Goal: Information Seeking & Learning: Learn about a topic

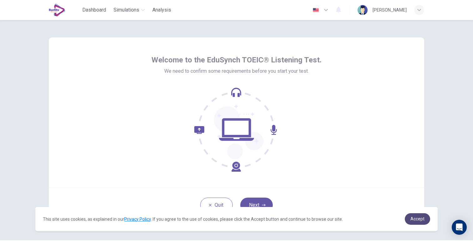
click at [420, 220] on span "Accept" at bounding box center [417, 219] width 14 height 5
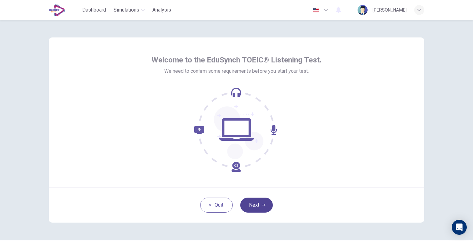
click at [252, 209] on button "Next" at bounding box center [256, 205] width 33 height 15
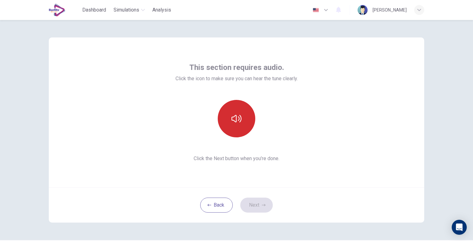
click at [242, 125] on button "button" at bounding box center [237, 119] width 38 height 38
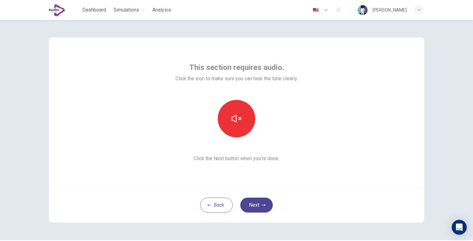
click at [257, 204] on button "Next" at bounding box center [256, 205] width 33 height 15
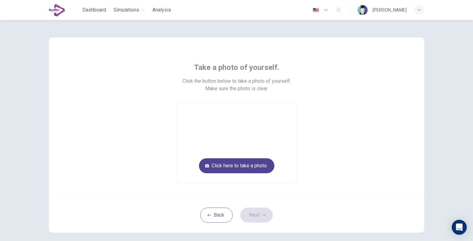
click at [248, 169] on button "Click here to take a photo" at bounding box center [236, 165] width 75 height 15
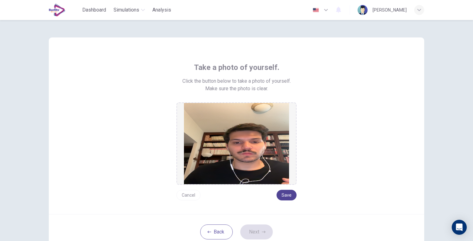
click at [285, 195] on button "Save" at bounding box center [286, 195] width 20 height 11
click at [253, 230] on button "Next" at bounding box center [256, 232] width 33 height 15
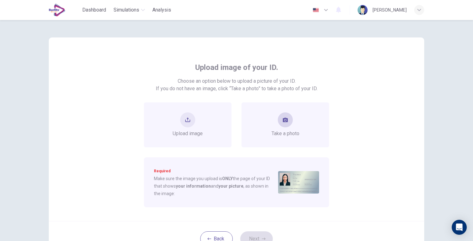
click at [285, 134] on span "Take a photo" at bounding box center [285, 134] width 28 height 8
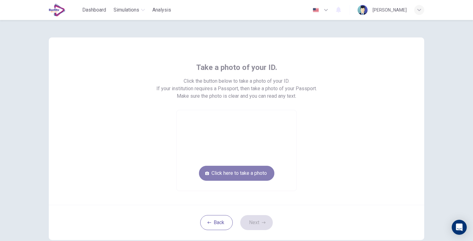
click at [253, 173] on button "Click here to take a photo" at bounding box center [236, 173] width 75 height 15
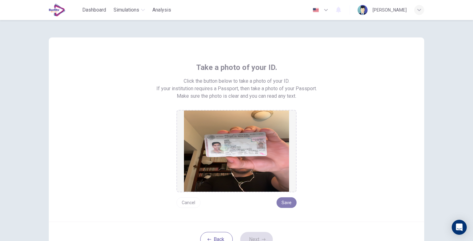
click at [285, 204] on button "Save" at bounding box center [286, 203] width 20 height 11
click at [257, 237] on button "Next" at bounding box center [256, 239] width 33 height 15
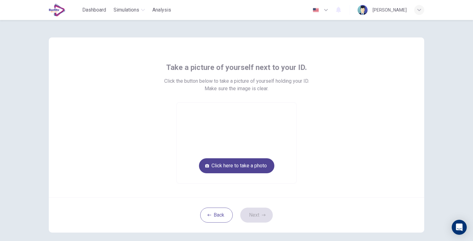
click at [241, 168] on button "Click here to take a photo" at bounding box center [236, 165] width 75 height 15
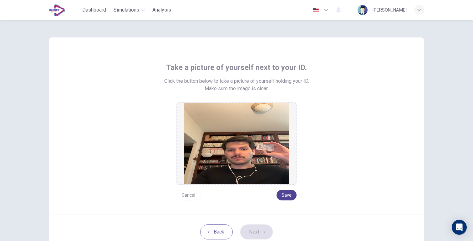
click at [287, 194] on button "Save" at bounding box center [286, 195] width 20 height 11
click at [258, 233] on button "Next" at bounding box center [256, 232] width 33 height 15
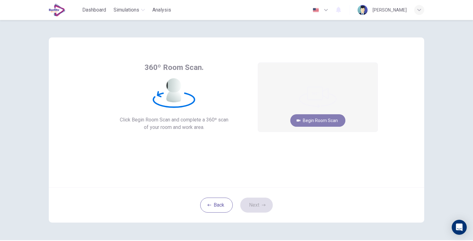
click at [318, 126] on button "Begin Room Scan" at bounding box center [317, 120] width 55 height 13
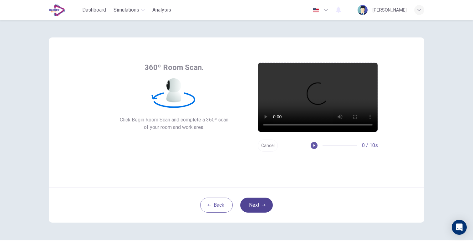
click at [256, 205] on button "Next" at bounding box center [256, 205] width 33 height 15
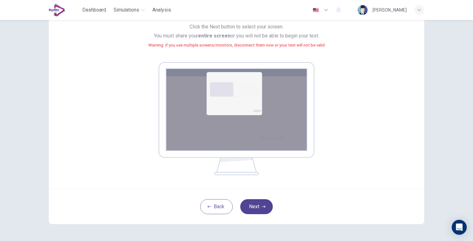
scroll to position [83, 0]
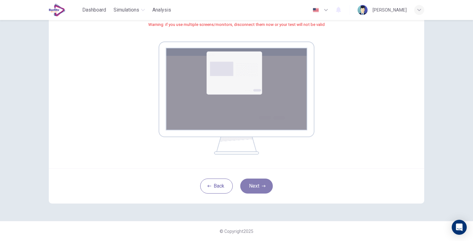
click at [261, 183] on button "Next" at bounding box center [256, 186] width 33 height 15
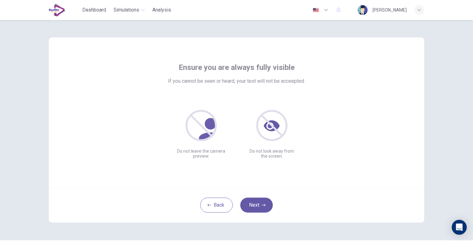
scroll to position [19, 0]
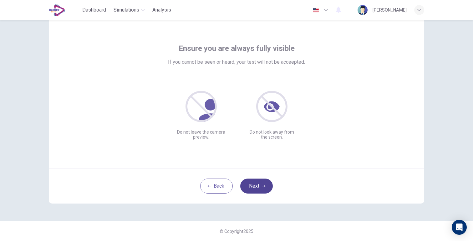
click at [255, 184] on button "Next" at bounding box center [256, 186] width 33 height 15
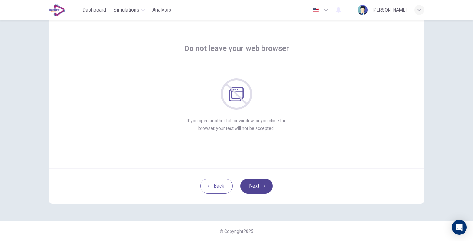
click at [255, 184] on button "Next" at bounding box center [256, 186] width 33 height 15
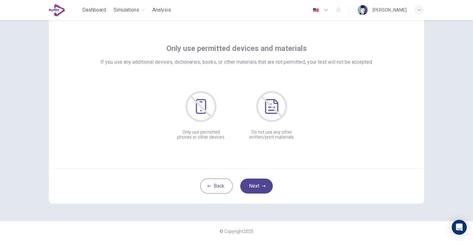
click at [255, 184] on button "Next" at bounding box center [256, 186] width 33 height 15
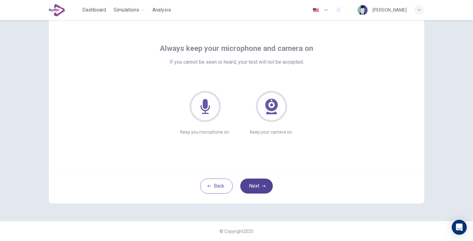
click at [255, 184] on button "Next" at bounding box center [256, 186] width 33 height 15
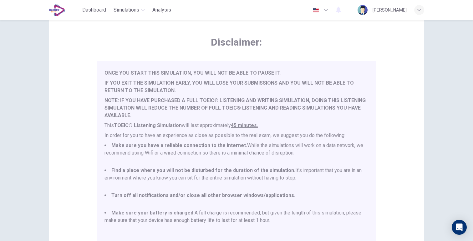
scroll to position [106, 0]
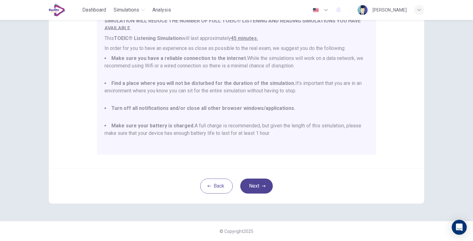
click at [259, 184] on button "Next" at bounding box center [256, 186] width 33 height 15
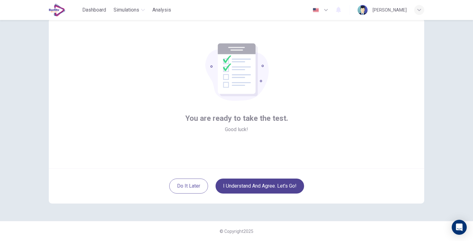
scroll to position [19, 0]
click at [259, 184] on button "I understand and agree. Let’s go!" at bounding box center [259, 186] width 88 height 15
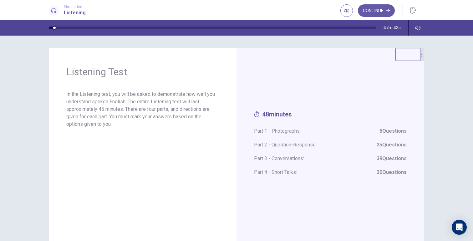
click at [369, 4] on div "Continue" at bounding box center [382, 11] width 84 height 14
click at [368, 9] on button "Continue" at bounding box center [376, 10] width 37 height 13
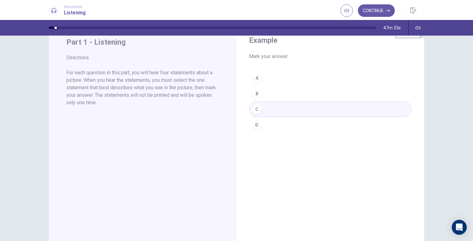
scroll to position [22, 0]
click at [377, 13] on button "Continue" at bounding box center [376, 10] width 37 height 13
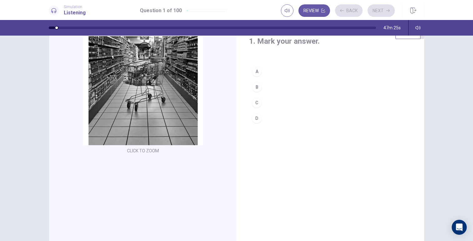
scroll to position [0, 0]
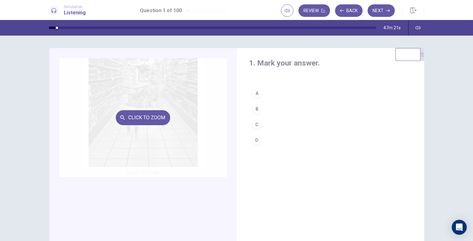
click at [142, 117] on button "Click to Zoom" at bounding box center [143, 117] width 54 height 15
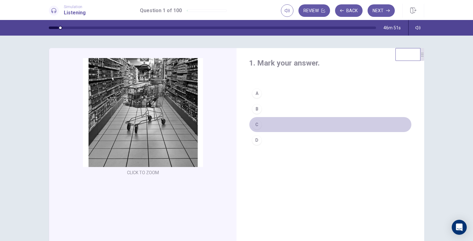
click at [257, 125] on div "C" at bounding box center [257, 125] width 10 height 10
click at [259, 125] on div "C" at bounding box center [257, 125] width 10 height 10
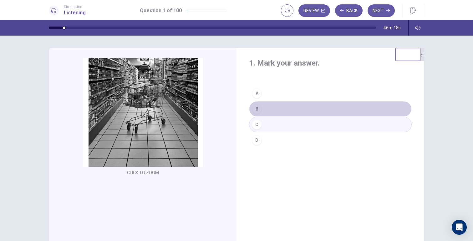
click at [255, 110] on div "B" at bounding box center [257, 109] width 10 height 10
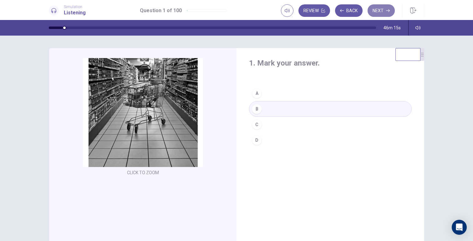
click at [385, 7] on button "Next" at bounding box center [380, 10] width 27 height 13
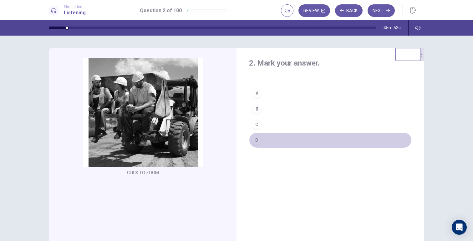
click at [255, 140] on div "D" at bounding box center [257, 140] width 10 height 10
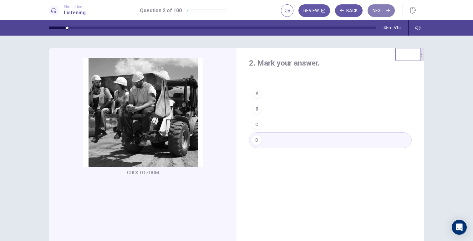
click at [384, 14] on button "Next" at bounding box center [380, 10] width 27 height 13
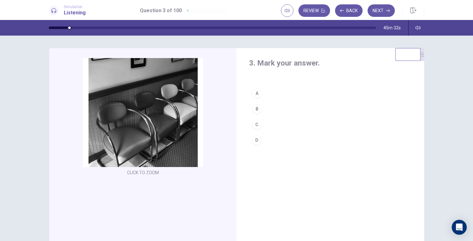
click at [257, 128] on div "C" at bounding box center [257, 125] width 10 height 10
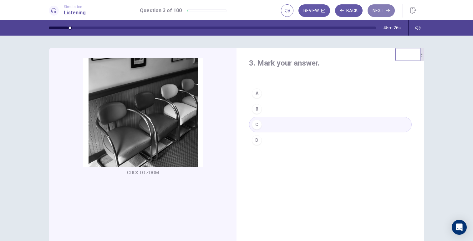
click at [379, 13] on button "Next" at bounding box center [380, 10] width 27 height 13
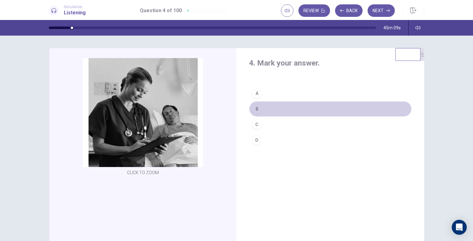
click at [256, 106] on div "B" at bounding box center [257, 109] width 10 height 10
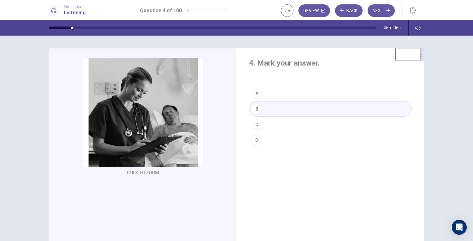
click at [255, 130] on button "C" at bounding box center [330, 125] width 163 height 16
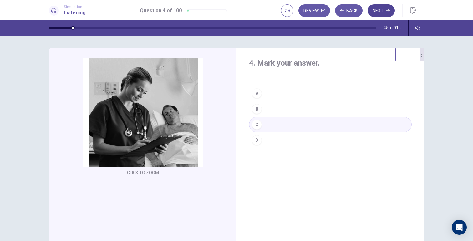
click at [383, 7] on button "Next" at bounding box center [380, 10] width 27 height 13
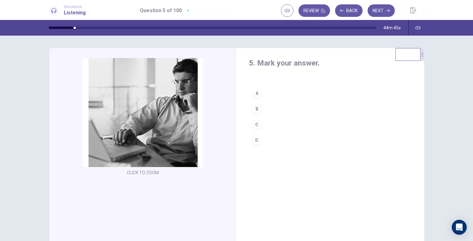
click at [256, 104] on div "B" at bounding box center [257, 109] width 10 height 10
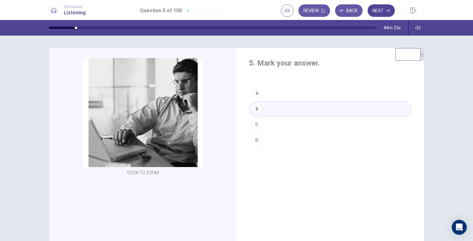
click at [376, 14] on button "Next" at bounding box center [380, 10] width 27 height 13
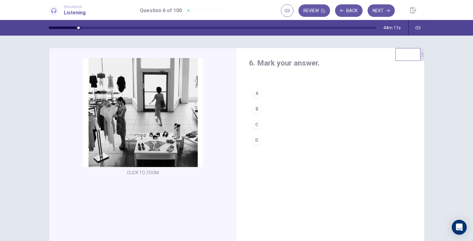
click at [256, 123] on div "C" at bounding box center [257, 125] width 10 height 10
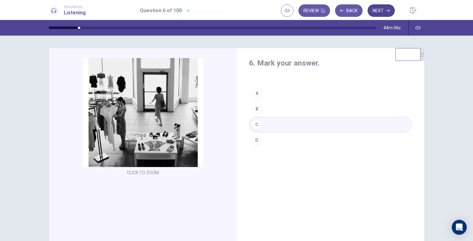
click at [383, 11] on button "Next" at bounding box center [380, 10] width 27 height 13
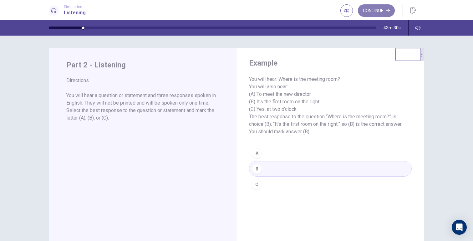
click at [382, 9] on button "Continue" at bounding box center [376, 10] width 37 height 13
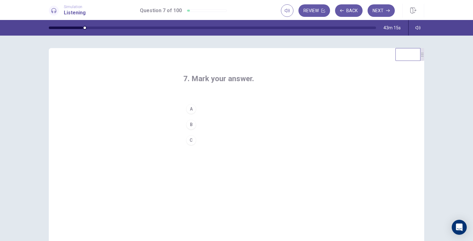
click at [191, 124] on div "B" at bounding box center [191, 125] width 10 height 10
click at [376, 8] on button "Next" at bounding box center [380, 10] width 27 height 13
click at [198, 125] on button "B" at bounding box center [236, 125] width 106 height 16
click at [382, 8] on button "Next" at bounding box center [380, 10] width 27 height 13
click at [199, 111] on button "A" at bounding box center [236, 109] width 106 height 16
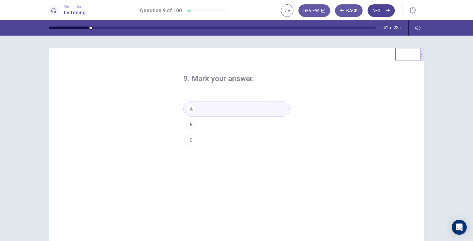
click at [376, 13] on button "Next" at bounding box center [380, 10] width 27 height 13
click at [202, 143] on button "C" at bounding box center [236, 141] width 106 height 16
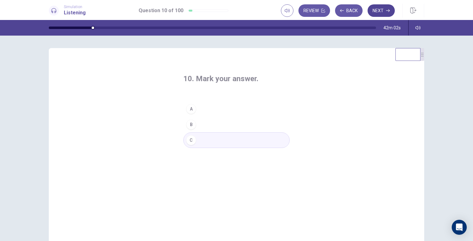
click at [383, 10] on button "Next" at bounding box center [380, 10] width 27 height 13
click at [223, 111] on button "A" at bounding box center [236, 109] width 106 height 16
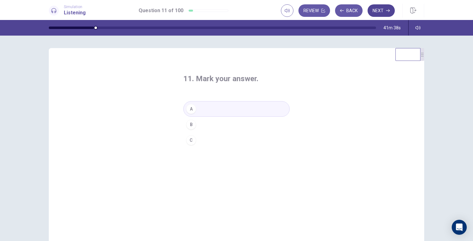
click at [375, 10] on button "Next" at bounding box center [380, 10] width 27 height 13
click at [195, 141] on button "C" at bounding box center [236, 141] width 106 height 16
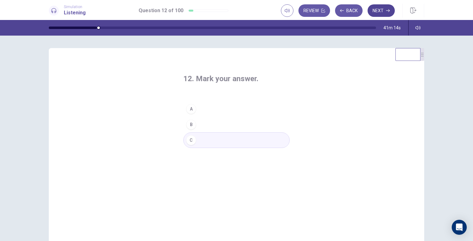
click at [379, 14] on button "Next" at bounding box center [380, 10] width 27 height 13
click at [200, 122] on button "B" at bounding box center [236, 125] width 106 height 16
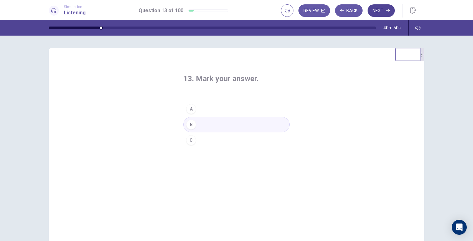
click at [380, 11] on button "Next" at bounding box center [380, 10] width 27 height 13
click at [214, 105] on button "A" at bounding box center [236, 109] width 106 height 16
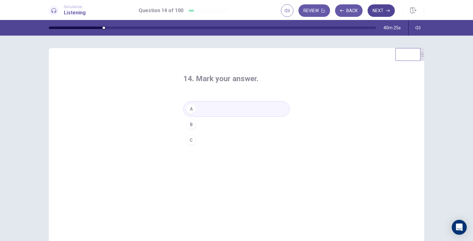
click at [380, 10] on button "Next" at bounding box center [380, 10] width 27 height 13
click at [232, 105] on button "A" at bounding box center [236, 109] width 106 height 16
click at [383, 8] on button "Next" at bounding box center [380, 10] width 27 height 13
click at [232, 126] on button "B" at bounding box center [236, 125] width 106 height 16
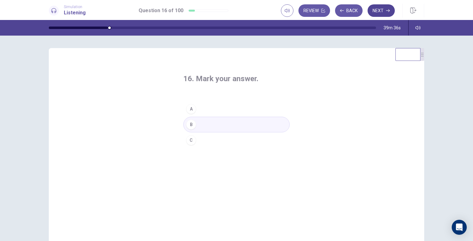
click at [381, 12] on button "Next" at bounding box center [380, 10] width 27 height 13
click at [214, 139] on button "C" at bounding box center [236, 141] width 106 height 16
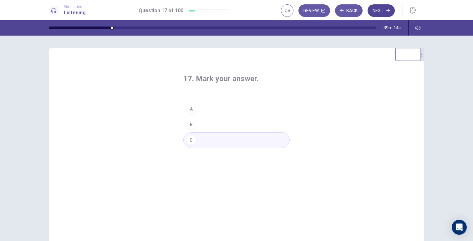
click at [380, 13] on button "Next" at bounding box center [380, 10] width 27 height 13
click at [193, 144] on button "C" at bounding box center [236, 141] width 106 height 16
click at [381, 13] on button "Next" at bounding box center [380, 10] width 27 height 13
click at [222, 117] on button "B" at bounding box center [236, 125] width 106 height 16
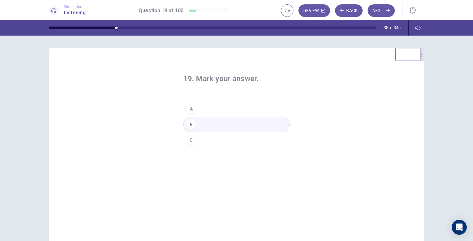
click at [229, 103] on button "A" at bounding box center [236, 109] width 106 height 16
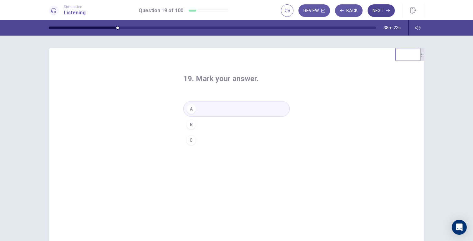
click at [385, 11] on button "Next" at bounding box center [380, 10] width 27 height 13
click at [216, 144] on button "C" at bounding box center [236, 141] width 106 height 16
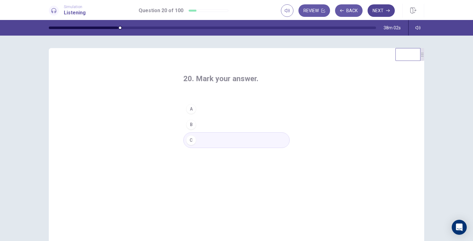
click at [375, 13] on button "Next" at bounding box center [380, 10] width 27 height 13
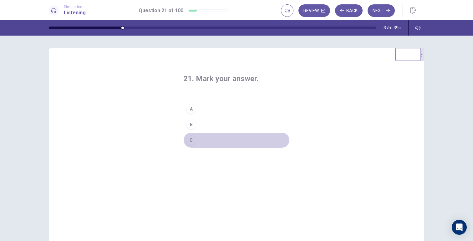
click at [234, 145] on button "C" at bounding box center [236, 141] width 106 height 16
click at [243, 117] on button "B" at bounding box center [236, 125] width 106 height 16
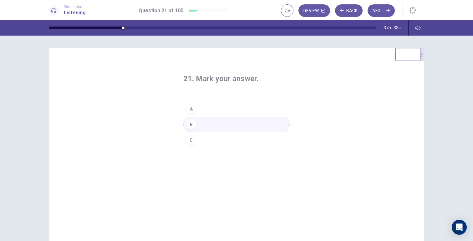
click at [250, 107] on button "A" at bounding box center [236, 109] width 106 height 16
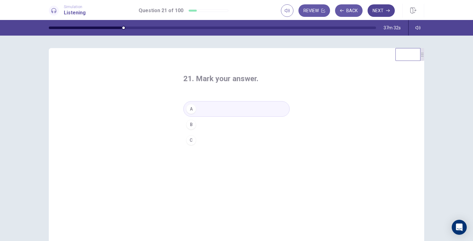
click at [384, 11] on button "Next" at bounding box center [380, 10] width 27 height 13
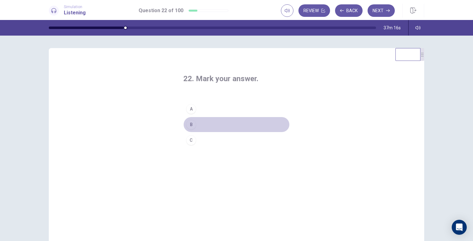
click at [240, 117] on button "B" at bounding box center [236, 125] width 106 height 16
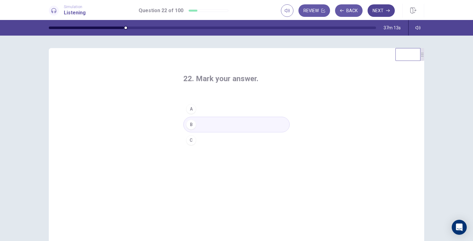
click at [385, 12] on button "Next" at bounding box center [380, 10] width 27 height 13
click at [246, 101] on div "23. Mark your answer. A B C" at bounding box center [236, 111] width 131 height 94
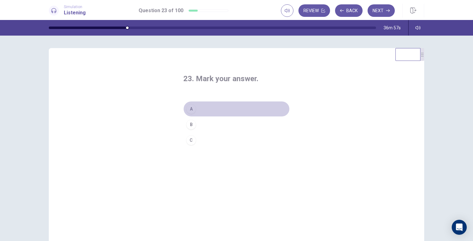
click at [243, 106] on button "A" at bounding box center [236, 109] width 106 height 16
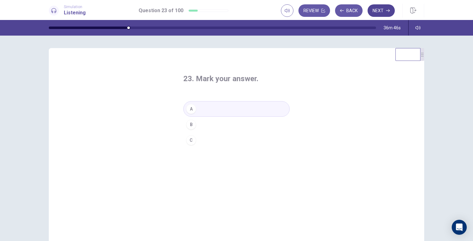
click at [383, 10] on button "Next" at bounding box center [380, 10] width 27 height 13
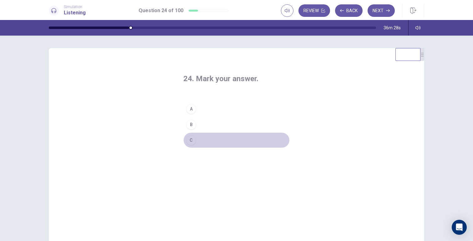
click at [212, 138] on button "C" at bounding box center [236, 141] width 106 height 16
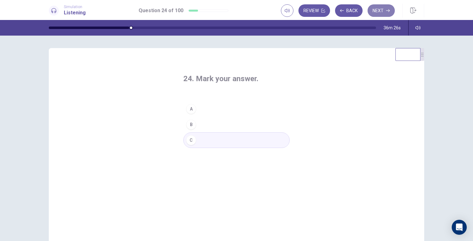
click at [378, 15] on button "Next" at bounding box center [380, 10] width 27 height 13
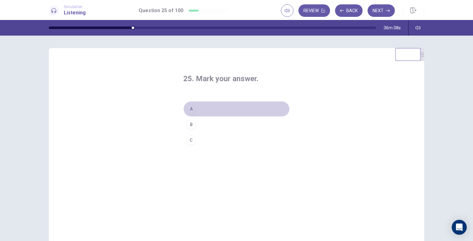
click at [207, 115] on button "A" at bounding box center [236, 109] width 106 height 16
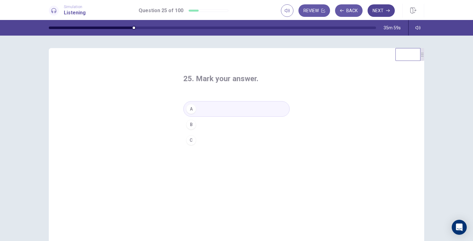
click at [381, 13] on button "Next" at bounding box center [380, 10] width 27 height 13
click at [237, 127] on button "B" at bounding box center [236, 125] width 106 height 16
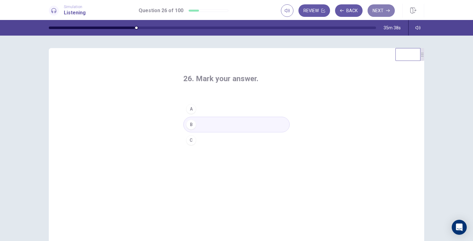
click at [379, 14] on button "Next" at bounding box center [380, 10] width 27 height 13
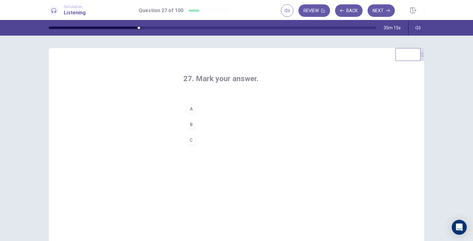
click at [244, 127] on button "B" at bounding box center [236, 125] width 106 height 16
click at [385, 9] on button "Next" at bounding box center [380, 10] width 27 height 13
click at [254, 133] on button "C" at bounding box center [236, 141] width 106 height 16
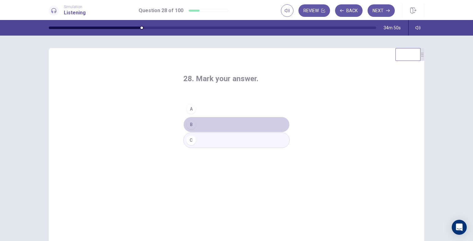
click at [264, 125] on button "B" at bounding box center [236, 125] width 106 height 16
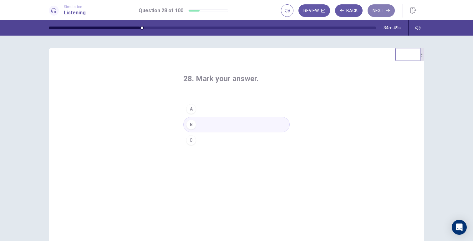
click at [382, 5] on button "Next" at bounding box center [380, 10] width 27 height 13
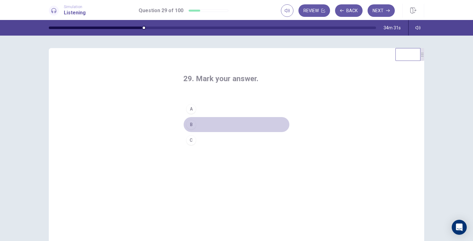
click at [249, 117] on button "B" at bounding box center [236, 125] width 106 height 16
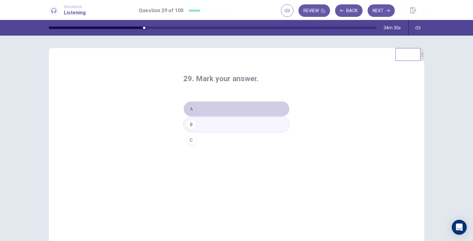
click at [250, 106] on button "A" at bounding box center [236, 109] width 106 height 16
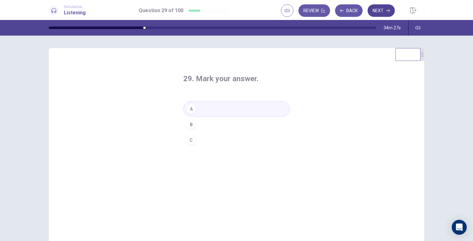
click at [377, 10] on button "Next" at bounding box center [380, 10] width 27 height 13
click at [190, 123] on div "B" at bounding box center [191, 125] width 10 height 10
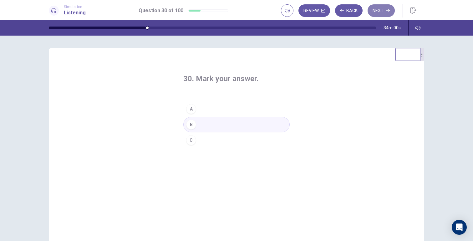
click at [384, 11] on button "Next" at bounding box center [380, 10] width 27 height 13
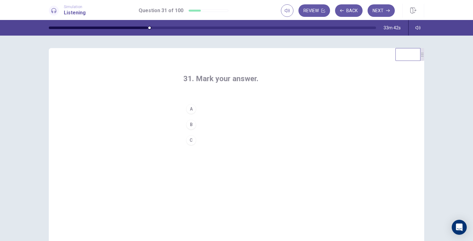
click at [222, 108] on button "A" at bounding box center [236, 109] width 106 height 16
click at [374, 15] on button "Next" at bounding box center [380, 10] width 27 height 13
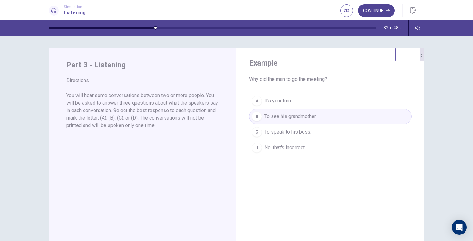
click at [378, 10] on button "Continue" at bounding box center [376, 10] width 37 height 13
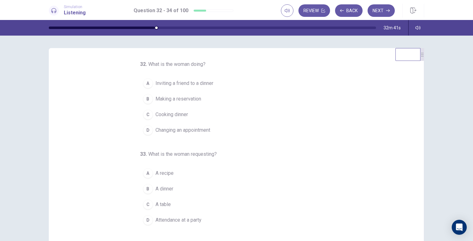
click at [188, 101] on span "Making a reservation" at bounding box center [178, 99] width 46 height 8
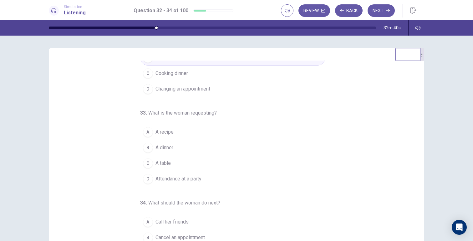
scroll to position [43, 0]
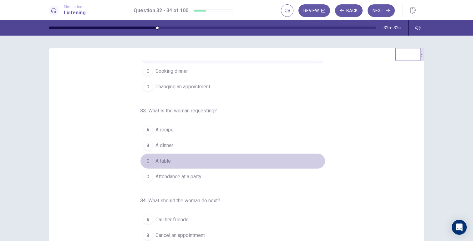
click at [173, 164] on button "C A table" at bounding box center [232, 161] width 185 height 16
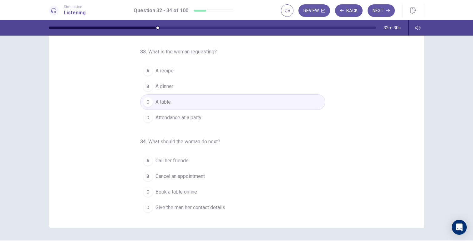
scroll to position [43, 0]
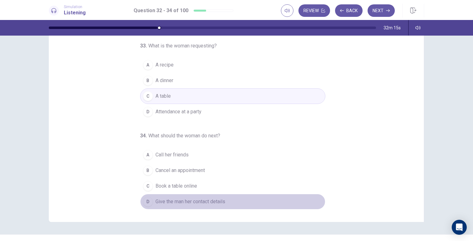
click at [204, 206] on button "D Give the man her contact details" at bounding box center [232, 202] width 185 height 16
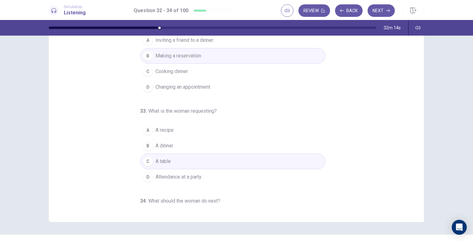
scroll to position [0, 0]
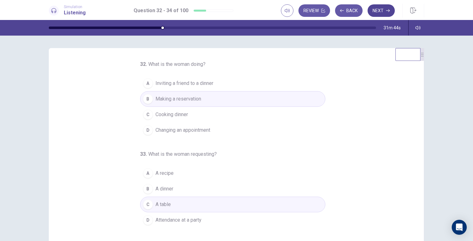
click at [379, 11] on button "Next" at bounding box center [380, 10] width 27 height 13
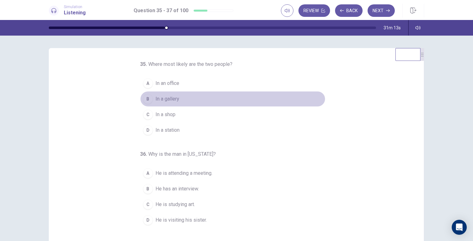
click at [159, 100] on span "In a gallery" at bounding box center [167, 99] width 24 height 8
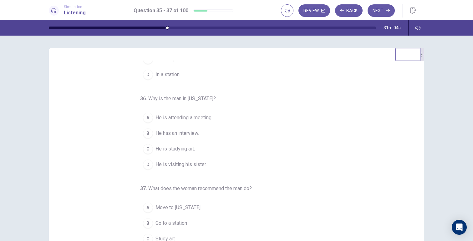
scroll to position [54, 0]
click at [208, 168] on button "D He is visiting his sister." at bounding box center [232, 166] width 185 height 16
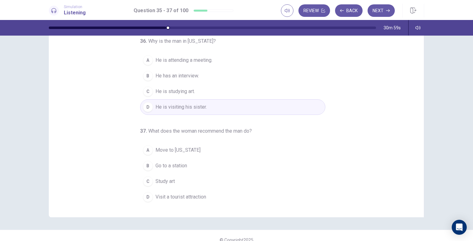
scroll to position [48, 0]
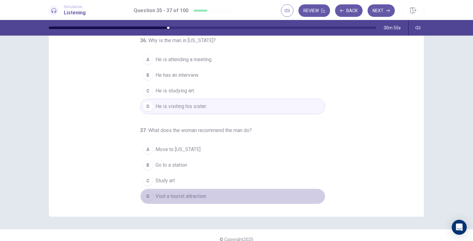
click at [204, 195] on button "D Visit a tourist attraction" at bounding box center [232, 197] width 185 height 16
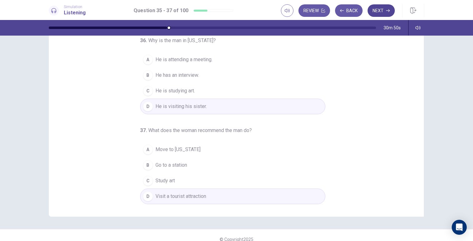
click at [377, 9] on button "Next" at bounding box center [380, 10] width 27 height 13
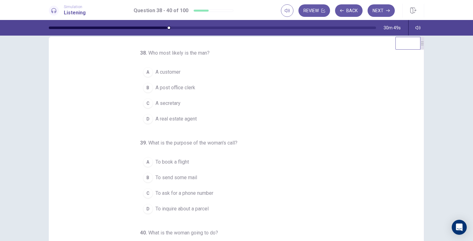
scroll to position [0, 0]
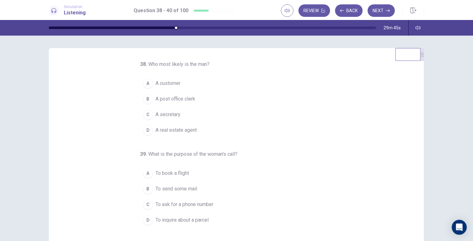
click at [198, 102] on button "B A post office clerk" at bounding box center [232, 99] width 185 height 16
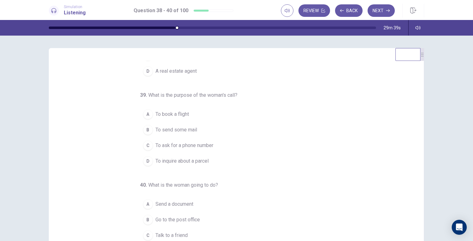
scroll to position [60, 0]
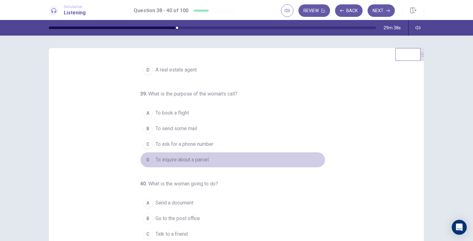
click at [194, 158] on span "To inquire about a parcel" at bounding box center [181, 160] width 53 height 8
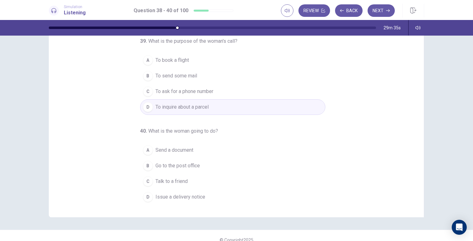
scroll to position [49, 0]
click at [199, 181] on button "C Talk to a friend" at bounding box center [232, 181] width 185 height 16
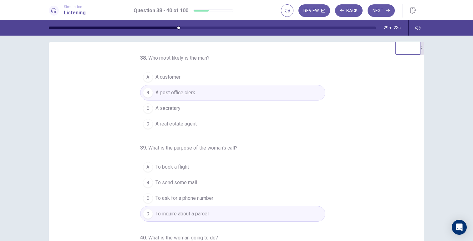
scroll to position [0, 0]
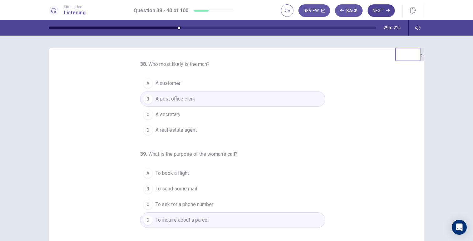
click at [380, 13] on button "Next" at bounding box center [380, 10] width 27 height 13
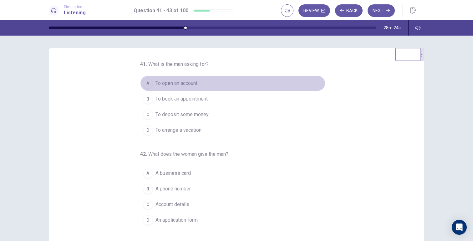
click at [190, 82] on span "To open an account" at bounding box center [176, 84] width 42 height 8
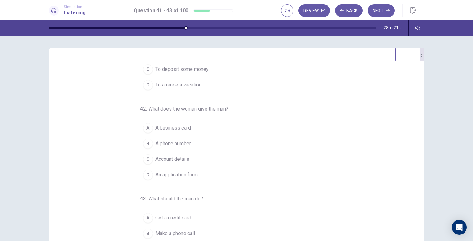
scroll to position [44, 0]
click at [197, 177] on button "D An application form" at bounding box center [232, 177] width 185 height 16
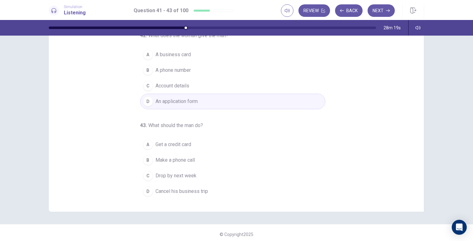
scroll to position [57, 0]
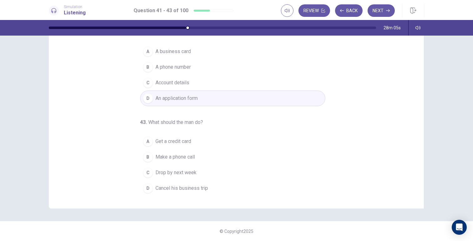
click at [185, 174] on span "Drop by next week" at bounding box center [175, 173] width 41 height 8
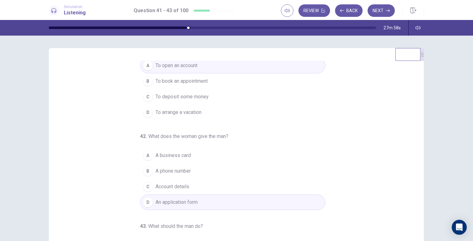
scroll to position [0, 0]
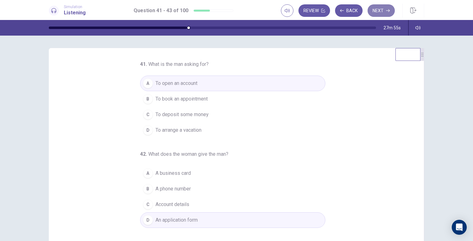
click at [375, 13] on button "Next" at bounding box center [380, 10] width 27 height 13
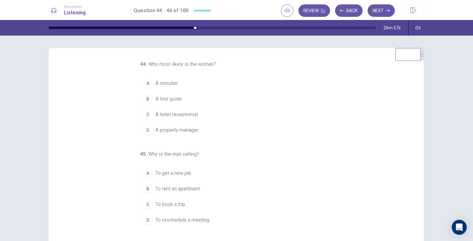
click at [193, 129] on span "A property manager" at bounding box center [176, 131] width 43 height 8
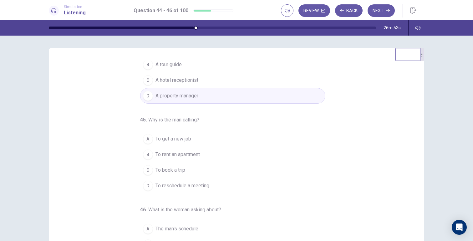
scroll to position [37, 0]
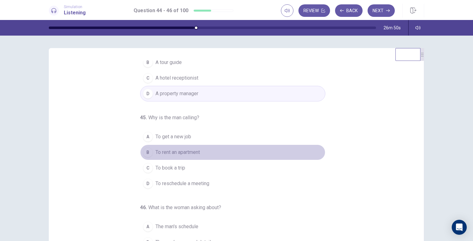
click at [194, 151] on span "To rent an apartment" at bounding box center [177, 153] width 44 height 8
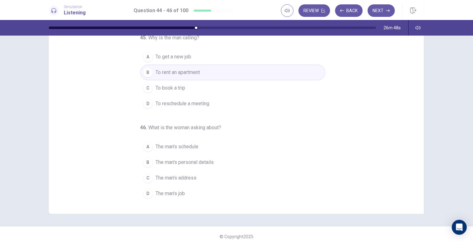
scroll to position [57, 0]
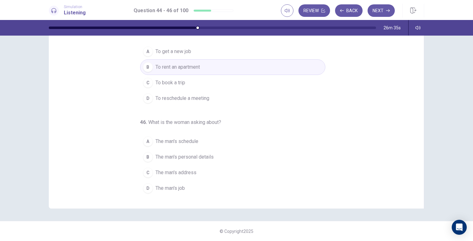
click at [200, 148] on button "A The man's schedule" at bounding box center [232, 142] width 185 height 16
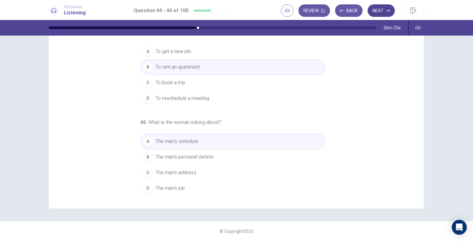
click at [384, 10] on button "Next" at bounding box center [380, 10] width 27 height 13
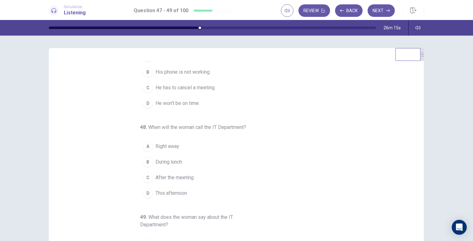
scroll to position [0, 0]
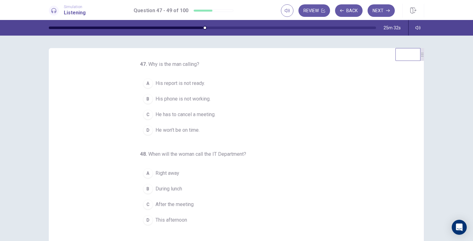
click at [200, 100] on span "His phone is not working." at bounding box center [182, 99] width 55 height 8
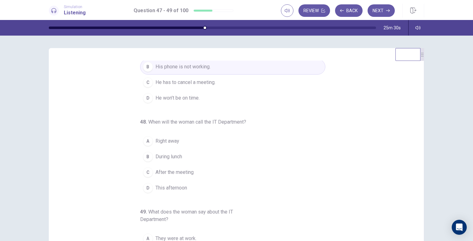
scroll to position [38, 0]
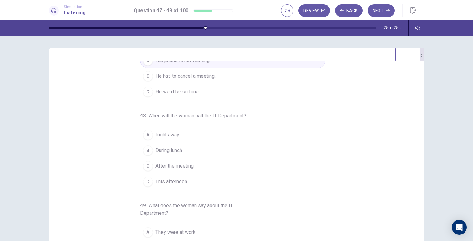
click at [183, 139] on button "A Right away" at bounding box center [232, 135] width 185 height 16
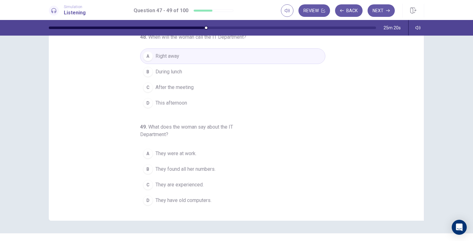
scroll to position [52, 0]
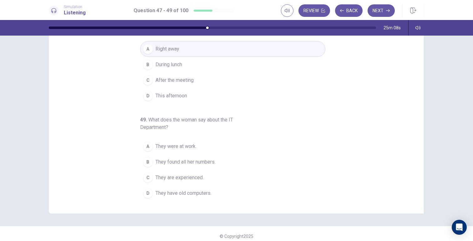
click at [199, 159] on span "They found all her numbers." at bounding box center [185, 162] width 60 height 8
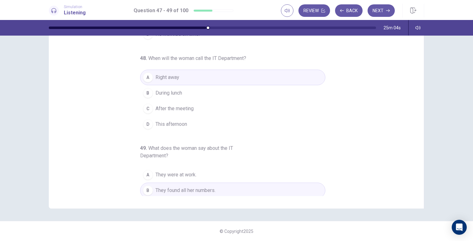
scroll to position [0, 0]
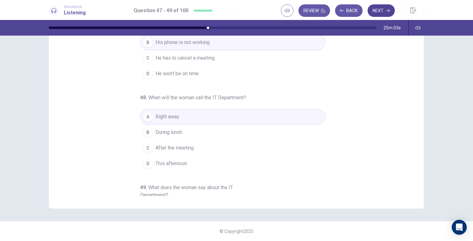
click at [386, 9] on icon "button" at bounding box center [388, 11] width 4 height 4
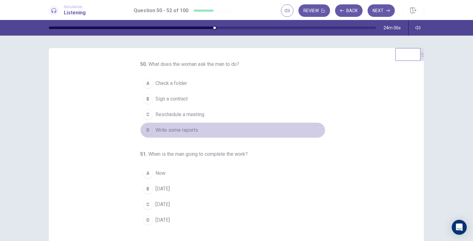
click at [179, 132] on span "Write some reports" at bounding box center [176, 131] width 43 height 8
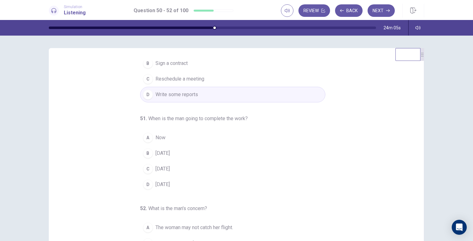
scroll to position [39, 0]
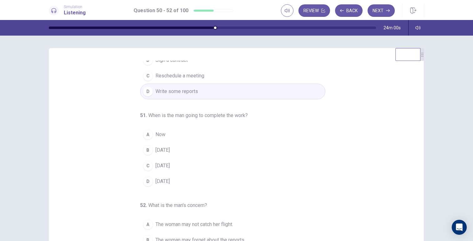
click at [173, 153] on button "B Thursday" at bounding box center [232, 151] width 185 height 16
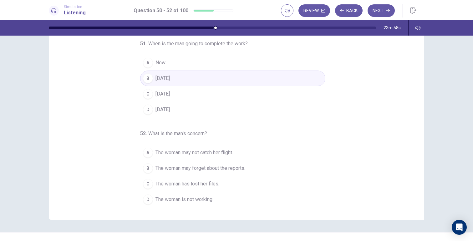
scroll to position [46, 0]
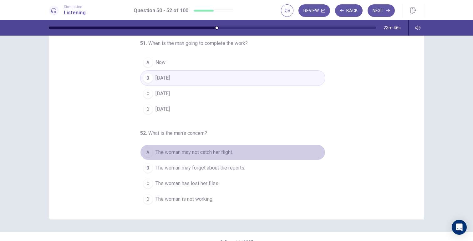
click at [220, 154] on span "The woman may not catch her flight." at bounding box center [194, 153] width 78 height 8
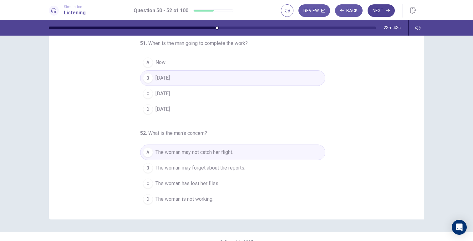
click at [385, 13] on button "Next" at bounding box center [380, 10] width 27 height 13
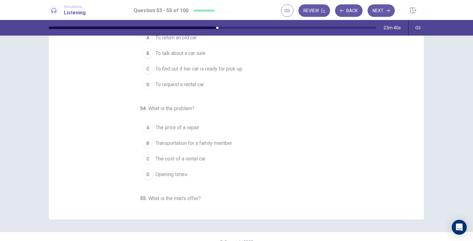
scroll to position [0, 0]
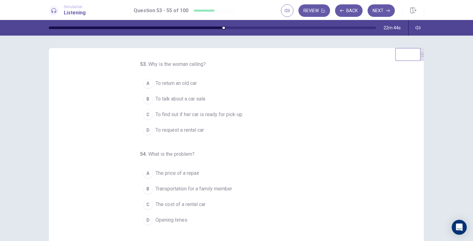
click at [235, 116] on span "To find out if her car is ready for pick-up" at bounding box center [198, 115] width 87 height 8
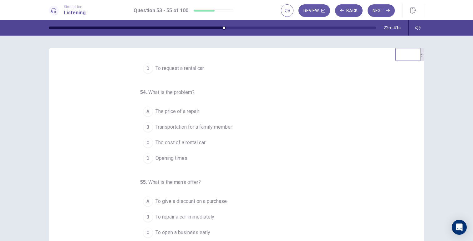
scroll to position [65, 0]
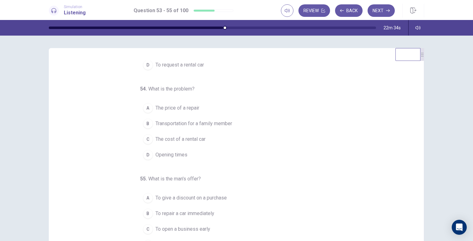
click at [231, 128] on button "B Transportation for a family member" at bounding box center [232, 124] width 185 height 16
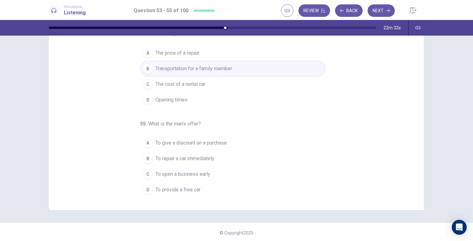
scroll to position [55, 0]
click at [189, 190] on span "To provide a free car" at bounding box center [177, 190] width 45 height 8
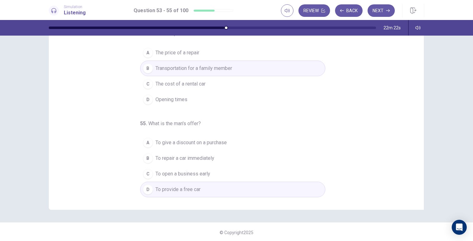
scroll to position [0, 0]
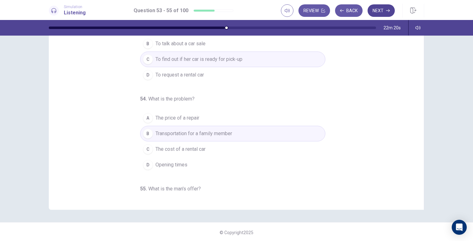
click at [378, 16] on button "Next" at bounding box center [380, 10] width 27 height 13
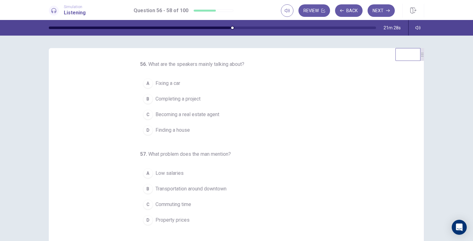
click at [178, 129] on span "Finding a house" at bounding box center [172, 131] width 34 height 8
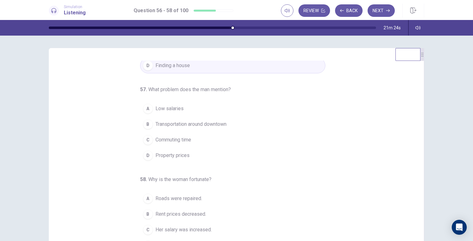
scroll to position [65, 0]
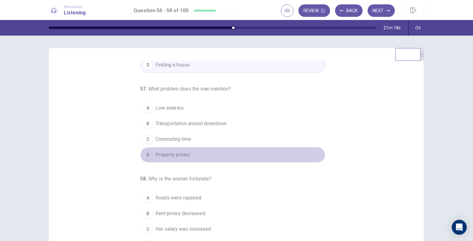
click at [185, 153] on span "Property prices" at bounding box center [172, 155] width 34 height 8
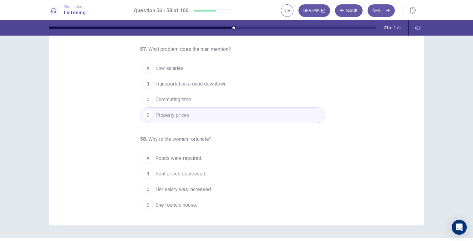
scroll to position [42, 0]
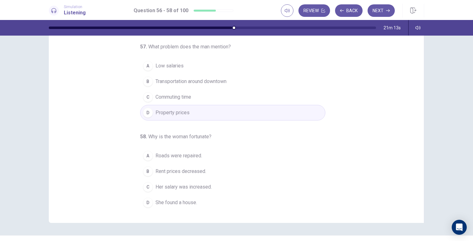
click at [212, 186] on button "C Her salary was increased." at bounding box center [232, 187] width 185 height 16
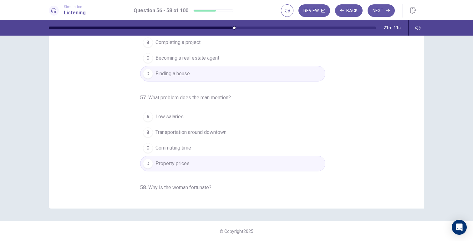
scroll to position [0, 0]
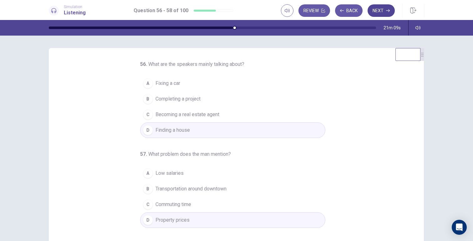
click at [377, 9] on button "Next" at bounding box center [380, 10] width 27 height 13
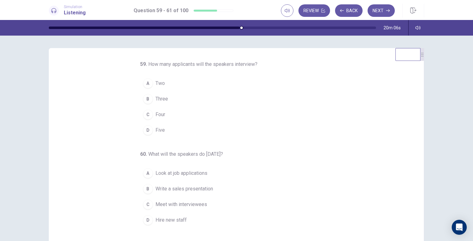
click at [155, 131] on span "Five" at bounding box center [159, 131] width 9 height 8
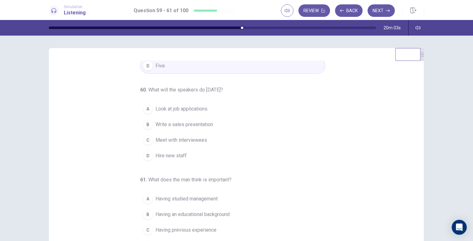
scroll to position [65, 0]
click at [199, 111] on span "Look at job applications" at bounding box center [181, 108] width 52 height 8
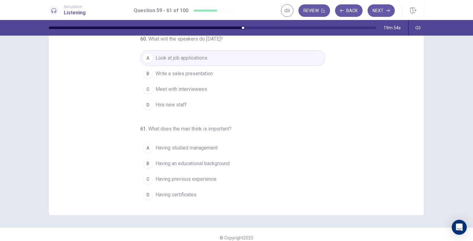
scroll to position [57, 0]
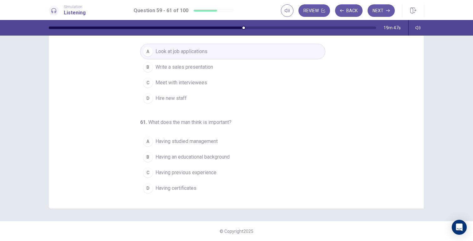
click at [206, 171] on span "Having previous experience" at bounding box center [185, 173] width 61 height 8
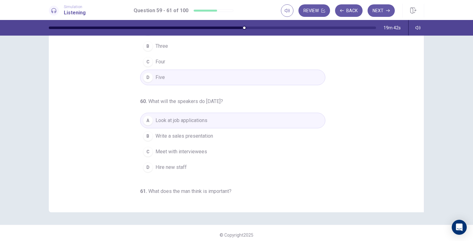
scroll to position [0, 0]
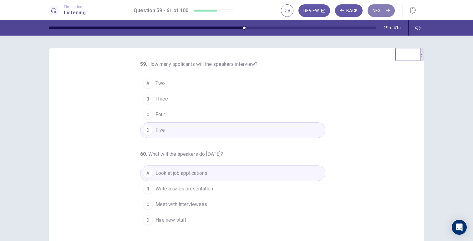
click at [381, 13] on button "Next" at bounding box center [380, 10] width 27 height 13
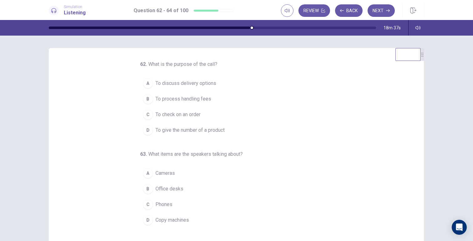
click at [211, 112] on button "C To check on an order" at bounding box center [232, 115] width 185 height 16
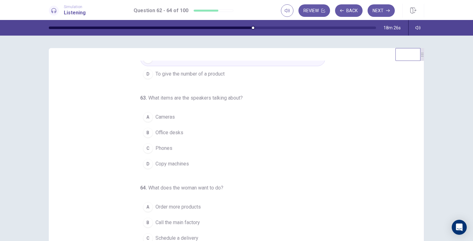
scroll to position [65, 0]
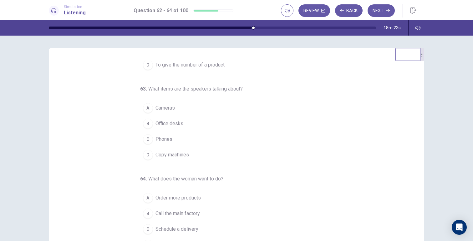
click at [184, 156] on span "Copy machines" at bounding box center [171, 155] width 33 height 8
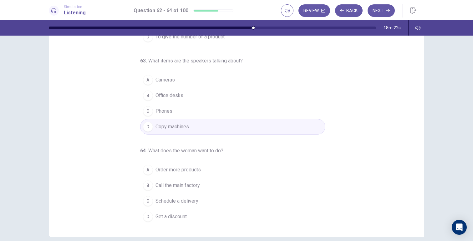
scroll to position [29, 0]
click at [198, 168] on button "A Order more products" at bounding box center [232, 169] width 185 height 16
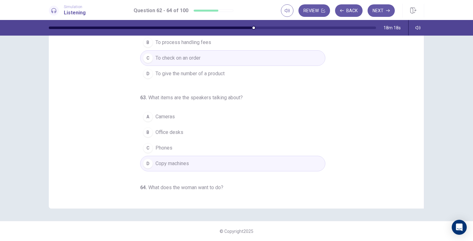
scroll to position [0, 0]
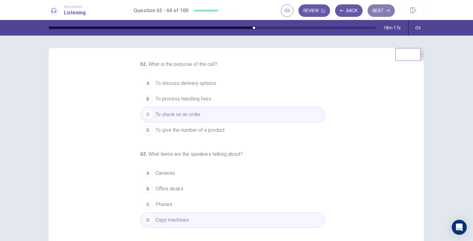
click at [383, 10] on button "Next" at bounding box center [380, 10] width 27 height 13
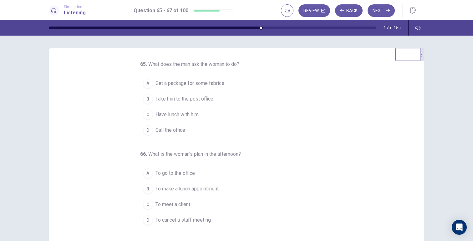
click at [184, 103] on button "B Take him to the post office" at bounding box center [232, 99] width 185 height 16
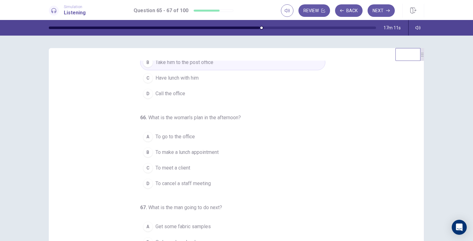
scroll to position [41, 0]
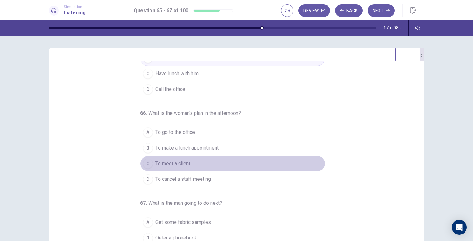
click at [185, 165] on span "To meet a client" at bounding box center [172, 164] width 35 height 8
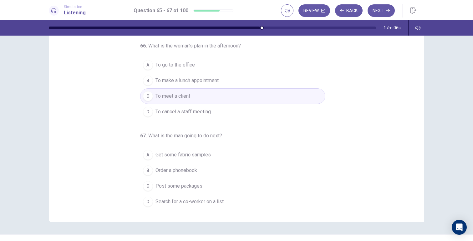
scroll to position [44, 0]
click at [193, 201] on span "Search for a co-worker on a list" at bounding box center [189, 202] width 68 height 8
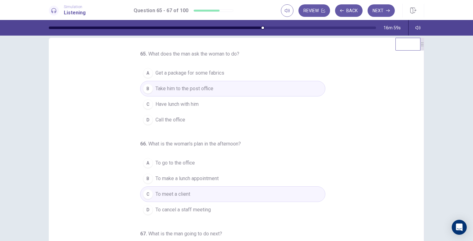
scroll to position [0, 0]
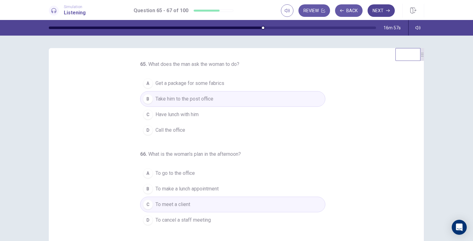
click at [378, 10] on button "Next" at bounding box center [380, 10] width 27 height 13
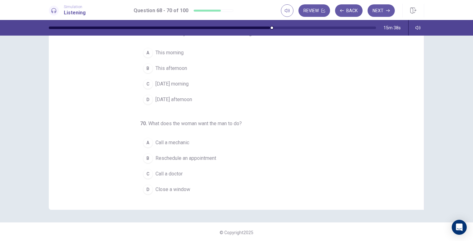
scroll to position [57, 0]
click at [179, 186] on span "Close a window" at bounding box center [172, 189] width 35 height 8
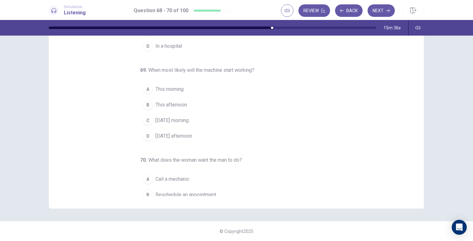
scroll to position [21, 0]
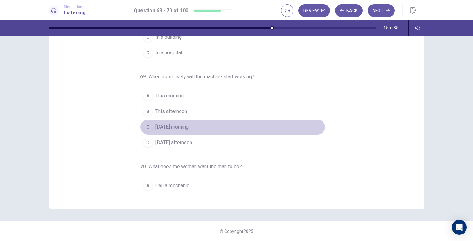
click at [189, 130] on span "Tomorrow morning" at bounding box center [171, 127] width 33 height 8
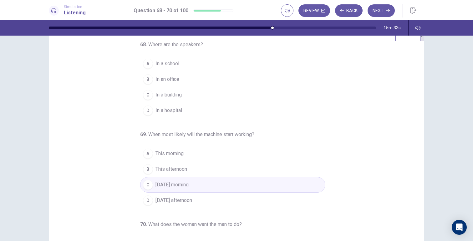
scroll to position [0, 0]
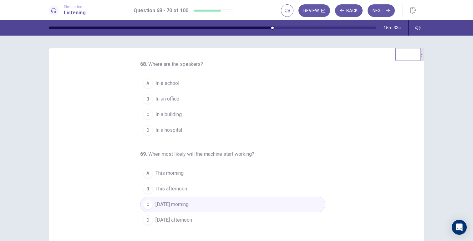
click at [174, 99] on span "In an office" at bounding box center [167, 99] width 24 height 8
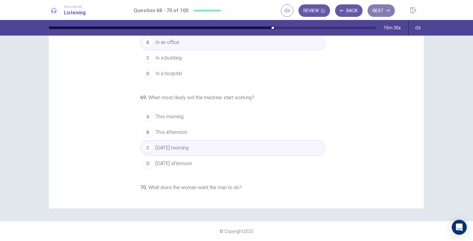
click at [374, 12] on button "Next" at bounding box center [380, 10] width 27 height 13
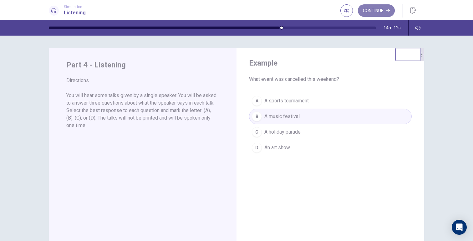
click at [365, 13] on button "Continue" at bounding box center [376, 10] width 37 height 13
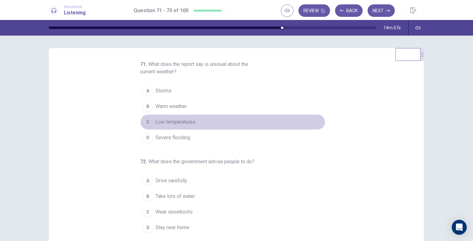
click at [191, 124] on span "Low temperatures" at bounding box center [175, 122] width 40 height 8
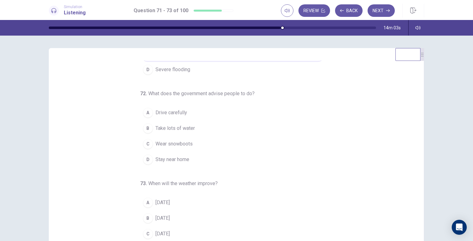
scroll to position [68, 0]
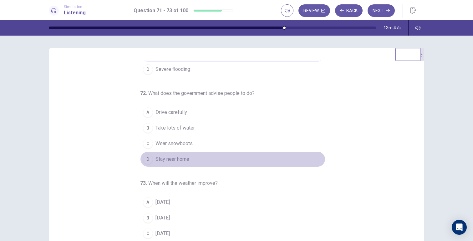
click at [182, 161] on span "Stay near home" at bounding box center [172, 160] width 34 height 8
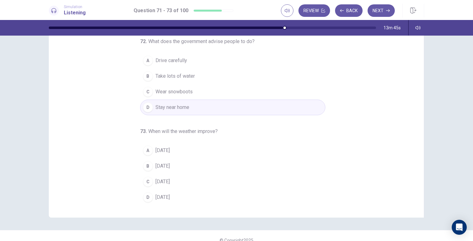
scroll to position [57, 0]
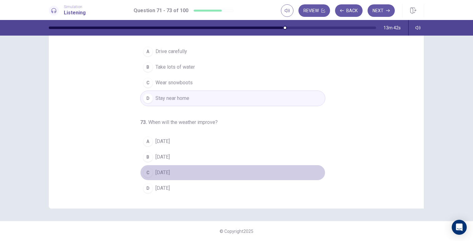
click at [170, 176] on span "On Sunday" at bounding box center [162, 173] width 14 height 8
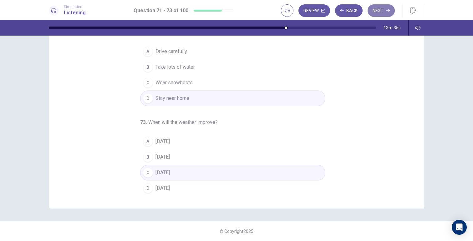
click at [377, 13] on button "Next" at bounding box center [380, 10] width 27 height 13
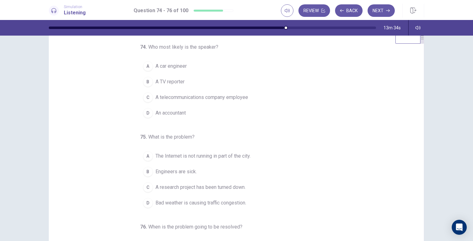
scroll to position [0, 0]
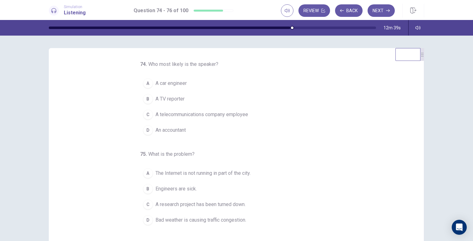
click at [222, 117] on span "A telecommunications company employee" at bounding box center [201, 115] width 93 height 8
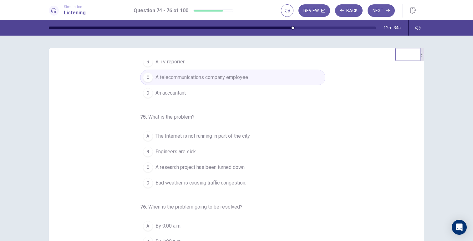
scroll to position [38, 0]
click at [221, 183] on span "Bad weather is causing traffic congestion." at bounding box center [200, 183] width 91 height 8
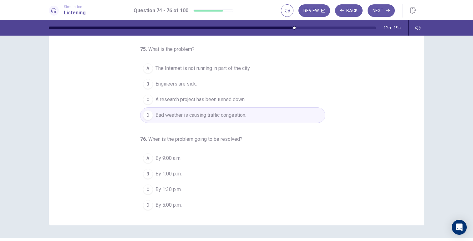
scroll to position [41, 0]
click at [188, 175] on button "B By 1:00 p.m." at bounding box center [232, 173] width 185 height 16
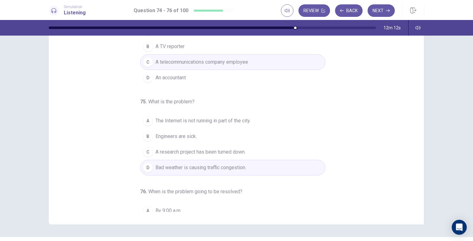
scroll to position [0, 0]
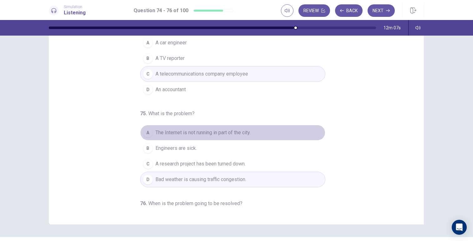
click at [226, 136] on span "The Internet is not running in part of the city." at bounding box center [202, 133] width 95 height 8
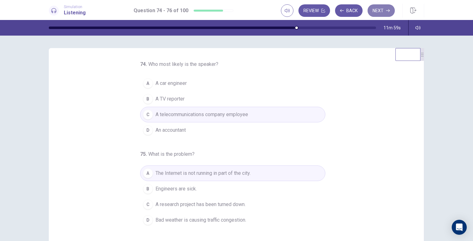
click at [378, 9] on button "Next" at bounding box center [380, 10] width 27 height 13
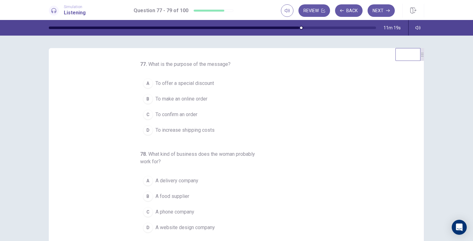
click at [189, 114] on span "To confirm an order" at bounding box center [176, 115] width 42 height 8
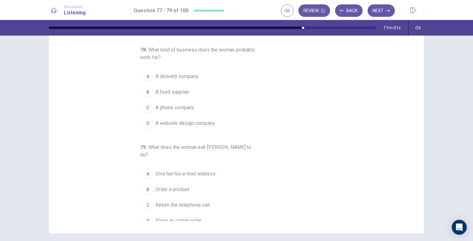
scroll to position [33, 0]
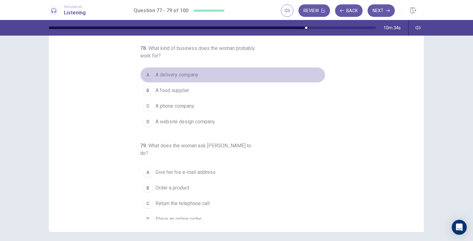
click at [174, 78] on span "A delivery company" at bounding box center [176, 75] width 43 height 8
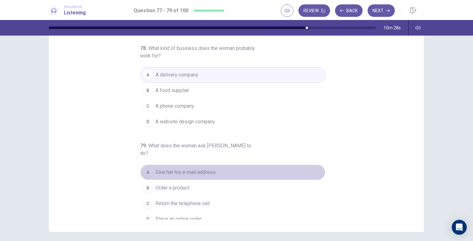
click at [184, 169] on span "Give her his e-mail address" at bounding box center [185, 173] width 60 height 8
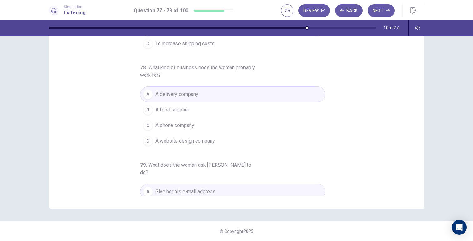
scroll to position [0, 0]
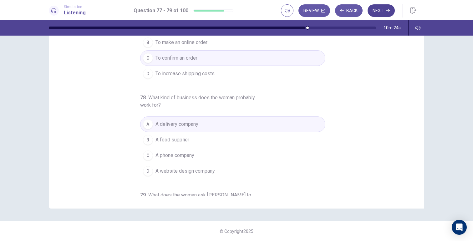
click at [384, 9] on button "Next" at bounding box center [380, 10] width 27 height 13
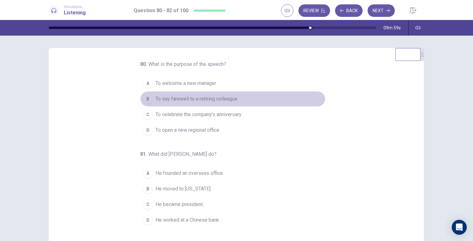
click at [230, 104] on button "B To say farewell to a retiring colleague" at bounding box center [232, 99] width 185 height 16
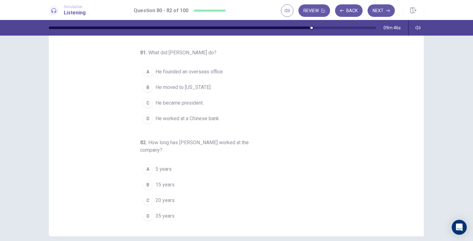
scroll to position [30, 0]
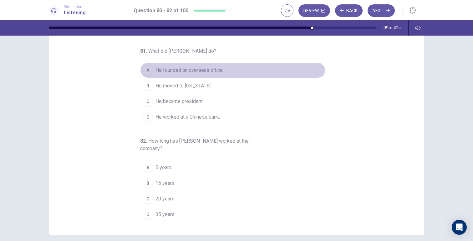
click at [216, 73] on span "He founded an overseas office." at bounding box center [189, 71] width 68 height 8
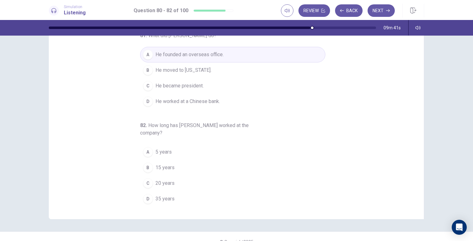
scroll to position [47, 0]
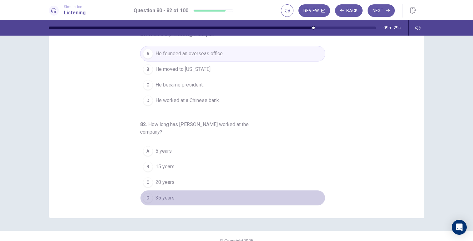
click at [166, 199] on span "35 years" at bounding box center [164, 198] width 19 height 8
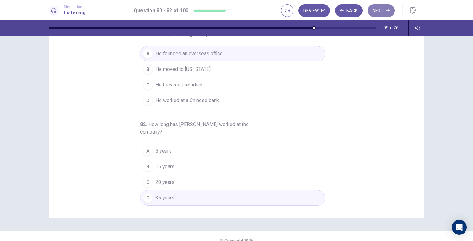
click at [380, 13] on button "Next" at bounding box center [380, 10] width 27 height 13
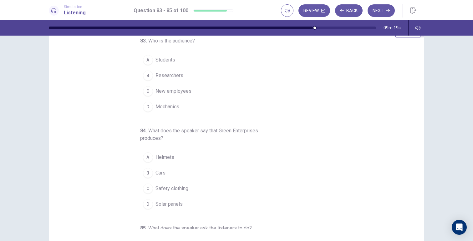
scroll to position [0, 0]
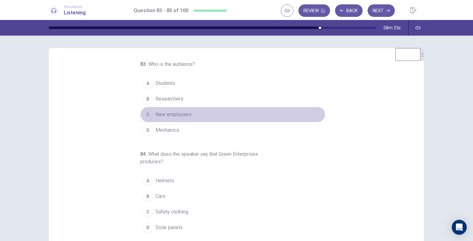
click at [187, 111] on span "New employees" at bounding box center [173, 115] width 36 height 8
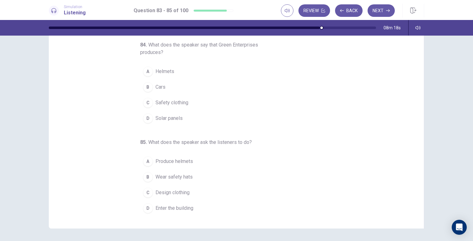
scroll to position [37, 0]
click at [185, 113] on button "D Solar panels" at bounding box center [232, 118] width 185 height 16
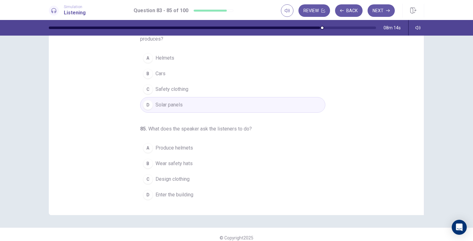
scroll to position [51, 0]
click at [192, 164] on button "B Wear safety hats" at bounding box center [232, 163] width 185 height 16
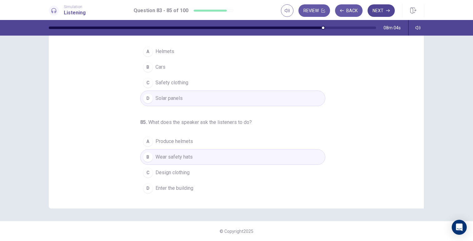
click at [379, 11] on button "Next" at bounding box center [380, 10] width 27 height 13
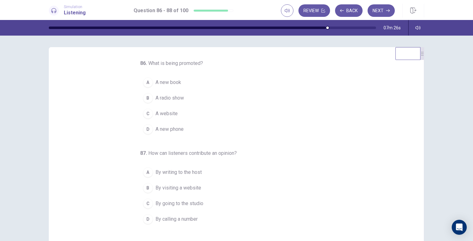
scroll to position [0, 0]
click at [185, 100] on button "B A radio show" at bounding box center [232, 99] width 185 height 16
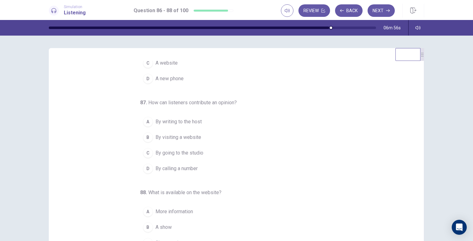
scroll to position [52, 0]
click at [194, 169] on span "By calling a number" at bounding box center [176, 168] width 42 height 8
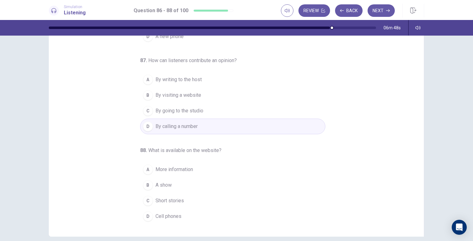
scroll to position [38, 0]
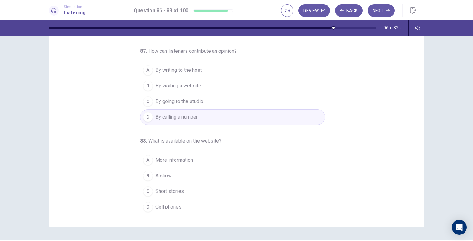
click at [177, 180] on button "B A show" at bounding box center [232, 176] width 185 height 16
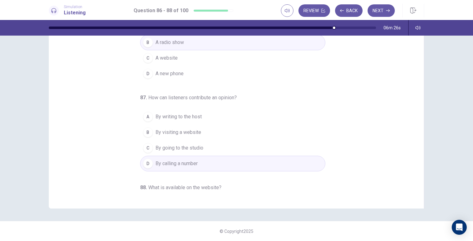
scroll to position [0, 0]
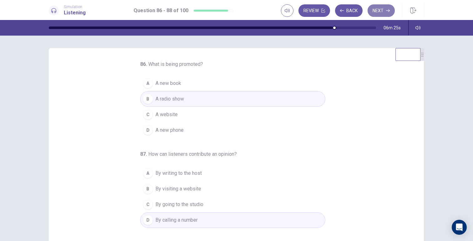
click at [386, 11] on icon "button" at bounding box center [388, 11] width 4 height 4
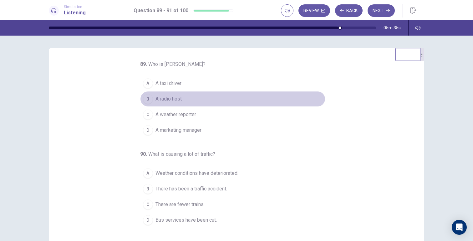
click at [184, 103] on button "B A radio host" at bounding box center [232, 99] width 185 height 16
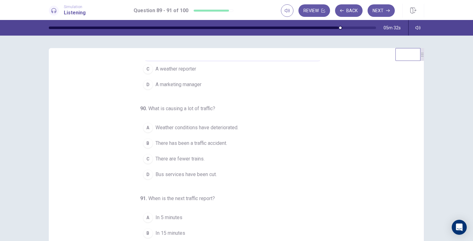
scroll to position [48, 0]
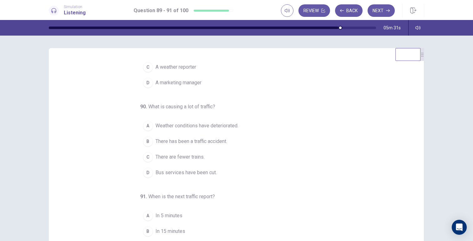
click at [197, 173] on span "Bus services have been cut." at bounding box center [185, 173] width 61 height 8
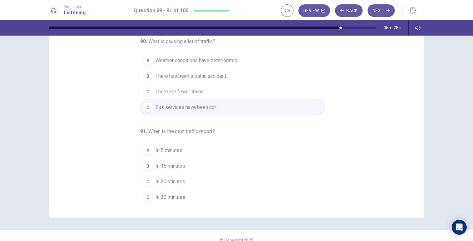
scroll to position [49, 0]
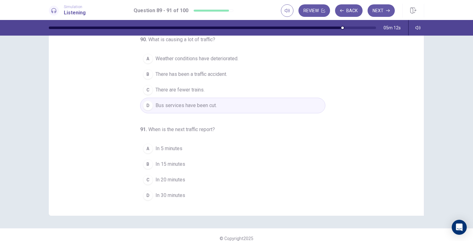
click at [186, 163] on button "B In 15 minutes" at bounding box center [232, 165] width 185 height 16
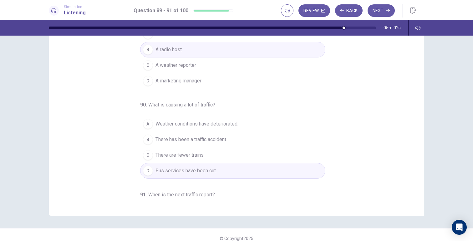
scroll to position [0, 0]
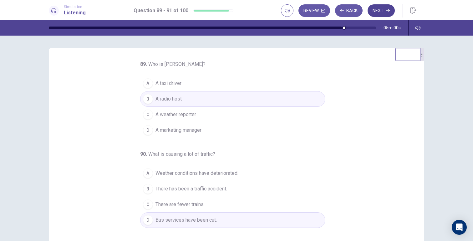
click at [380, 13] on button "Next" at bounding box center [380, 10] width 27 height 13
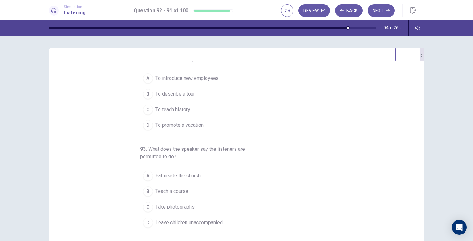
scroll to position [8, 0]
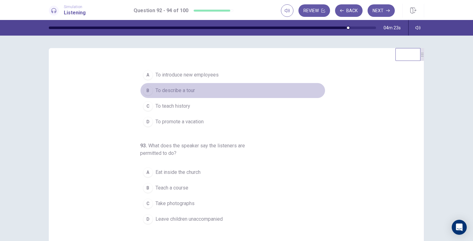
click at [190, 93] on span "To describe a tour" at bounding box center [174, 91] width 39 height 8
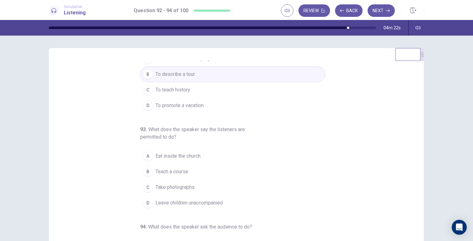
scroll to position [28, 0]
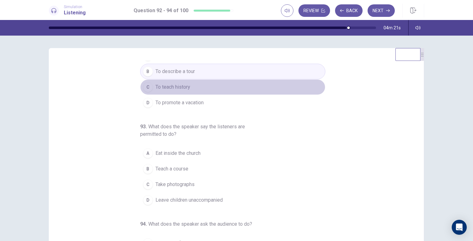
click at [200, 87] on button "C To teach history" at bounding box center [232, 87] width 185 height 16
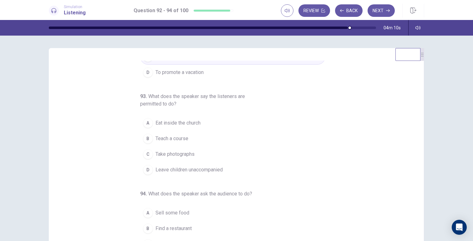
scroll to position [60, 0]
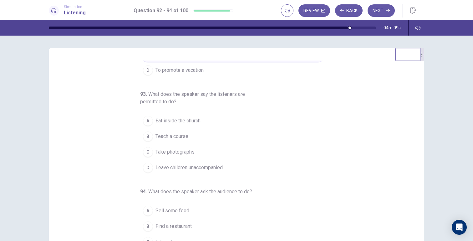
click at [171, 152] on span "Take photographs" at bounding box center [174, 152] width 39 height 8
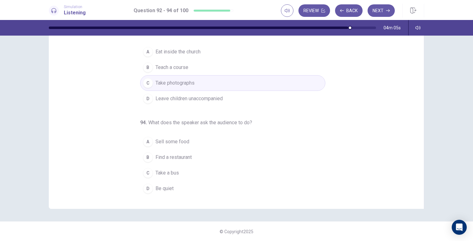
scroll to position [57, 0]
click at [169, 188] on span "Be quiet" at bounding box center [164, 189] width 18 height 8
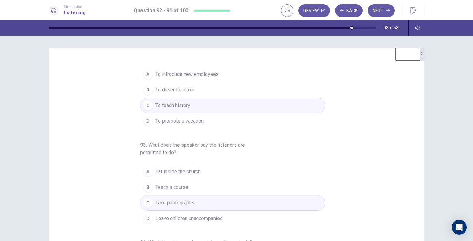
scroll to position [0, 0]
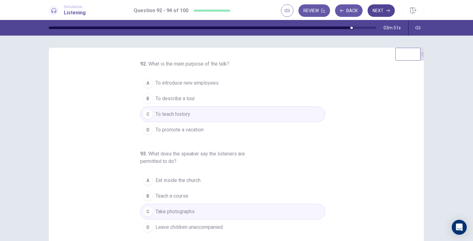
click at [383, 12] on button "Next" at bounding box center [380, 10] width 27 height 13
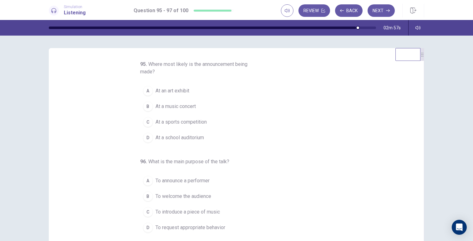
click at [201, 110] on button "B At a music concert" at bounding box center [232, 107] width 185 height 16
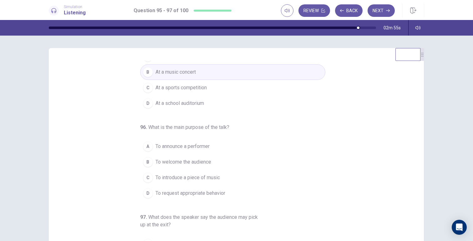
scroll to position [35, 0]
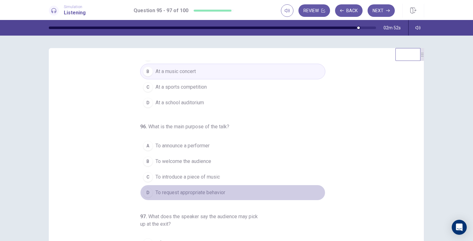
click at [211, 196] on span "To request appropriate behavior" at bounding box center [190, 193] width 70 height 8
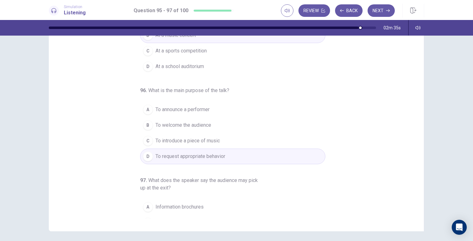
scroll to position [80, 0]
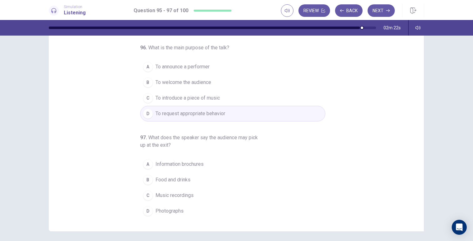
click at [187, 171] on button "A Information brochures" at bounding box center [232, 165] width 185 height 16
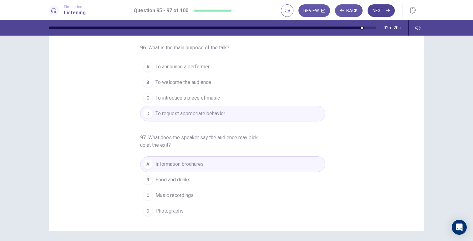
click at [379, 13] on button "Next" at bounding box center [380, 10] width 27 height 13
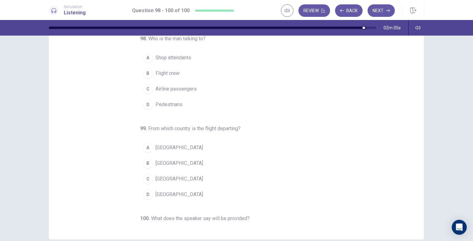
scroll to position [0, 0]
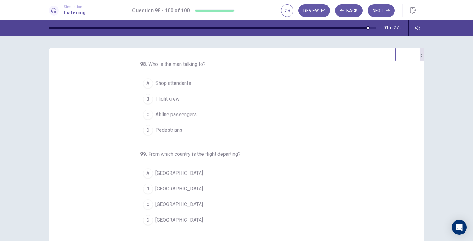
click at [194, 115] on button "C Airline passengers" at bounding box center [232, 115] width 185 height 16
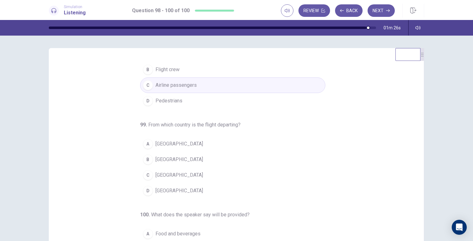
scroll to position [31, 0]
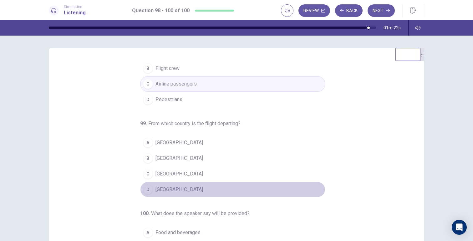
click at [161, 187] on span "Mexico" at bounding box center [179, 190] width 48 height 8
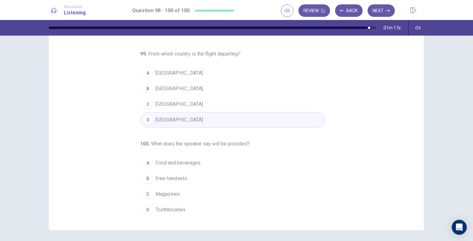
scroll to position [38, 0]
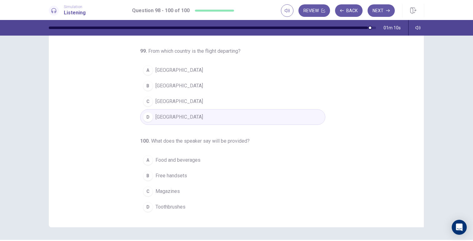
click at [196, 162] on span "Food and beverages" at bounding box center [177, 161] width 45 height 8
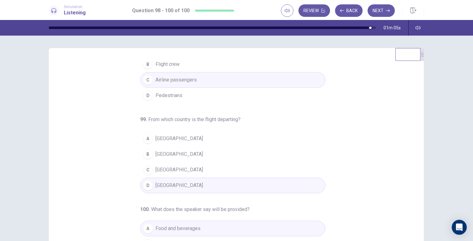
scroll to position [0, 0]
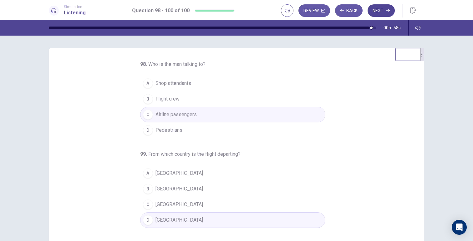
click at [380, 8] on button "Next" at bounding box center [380, 10] width 27 height 13
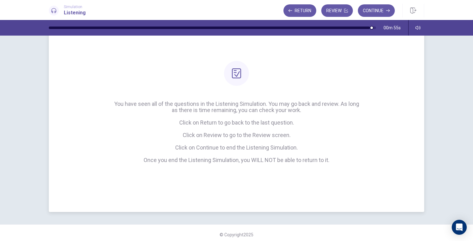
scroll to position [39, 0]
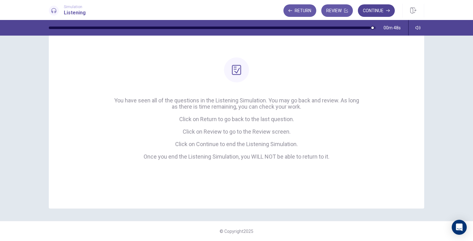
click at [369, 10] on button "Continue" at bounding box center [376, 10] width 37 height 13
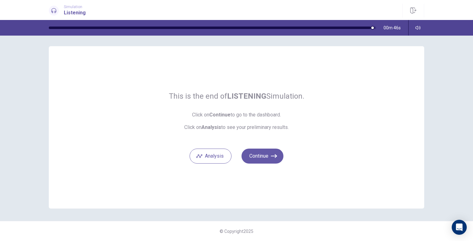
scroll to position [2, 0]
click at [214, 153] on button "Analysis" at bounding box center [210, 156] width 42 height 15
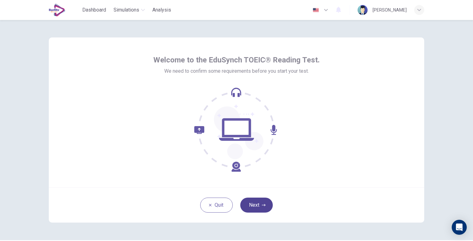
click at [264, 209] on button "Next" at bounding box center [256, 205] width 33 height 15
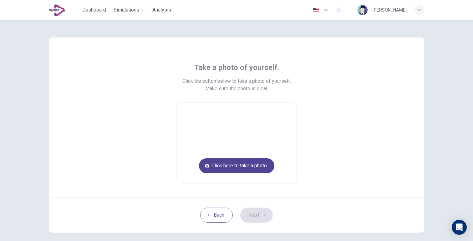
click at [239, 167] on button "Click here to take a photo" at bounding box center [236, 165] width 75 height 15
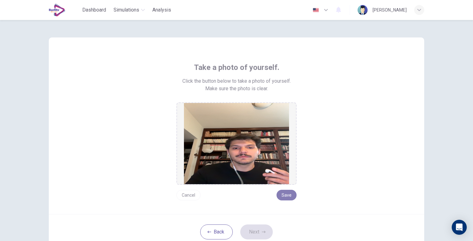
click at [285, 194] on button "Save" at bounding box center [286, 195] width 20 height 11
click at [254, 229] on button "Next" at bounding box center [256, 232] width 33 height 15
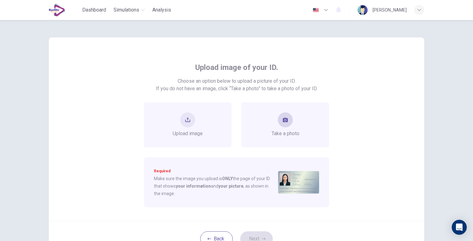
click at [278, 138] on div "Take a photo" at bounding box center [285, 125] width 88 height 45
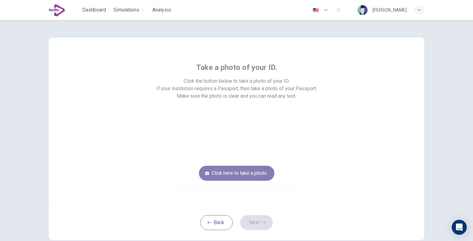
click at [245, 176] on button "Click here to take a photo" at bounding box center [236, 173] width 75 height 15
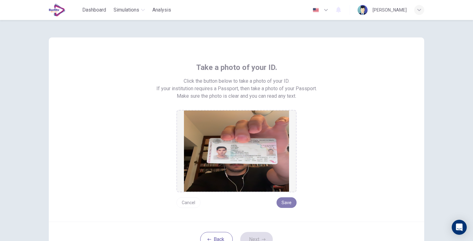
click at [288, 203] on button "Save" at bounding box center [286, 203] width 20 height 11
click at [262, 238] on icon "button" at bounding box center [264, 240] width 4 height 4
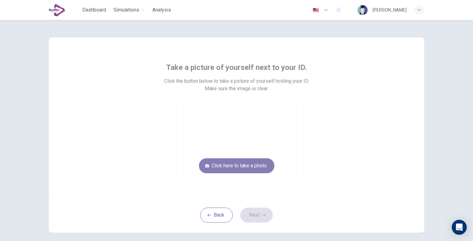
click at [244, 168] on button "Click here to take a photo" at bounding box center [236, 165] width 75 height 15
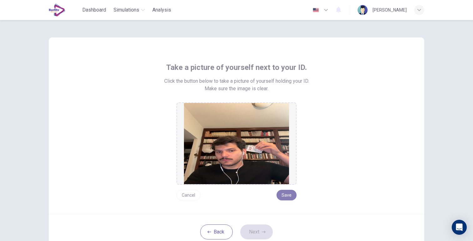
click at [280, 197] on button "Save" at bounding box center [286, 195] width 20 height 11
click at [262, 233] on icon "button" at bounding box center [264, 232] width 4 height 4
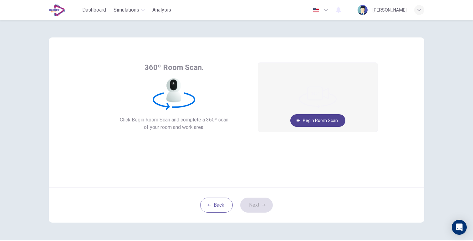
click at [317, 123] on button "Begin Room Scan" at bounding box center [317, 120] width 55 height 13
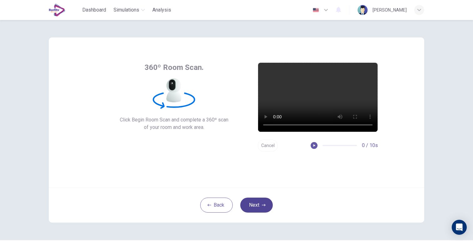
click at [262, 206] on icon "button" at bounding box center [264, 206] width 4 height 4
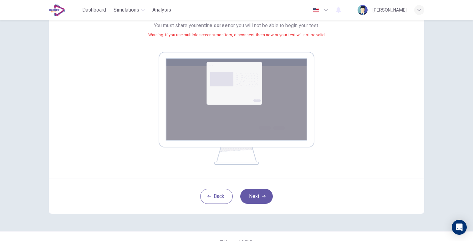
scroll to position [83, 0]
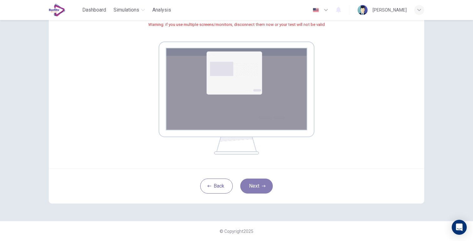
click at [258, 186] on button "Next" at bounding box center [256, 186] width 33 height 15
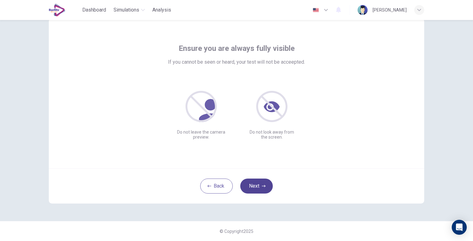
click at [255, 183] on button "Next" at bounding box center [256, 186] width 33 height 15
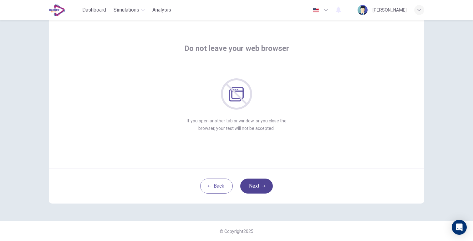
click at [261, 189] on button "Next" at bounding box center [256, 186] width 33 height 15
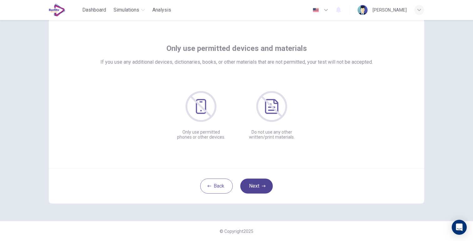
click at [261, 189] on button "Next" at bounding box center [256, 186] width 33 height 15
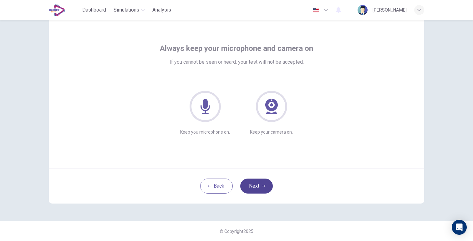
click at [261, 189] on button "Next" at bounding box center [256, 186] width 33 height 15
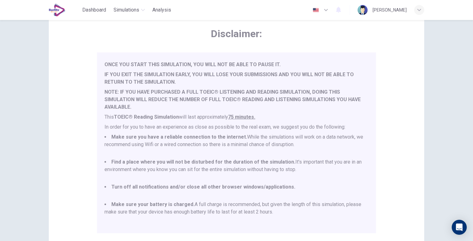
scroll to position [106, 0]
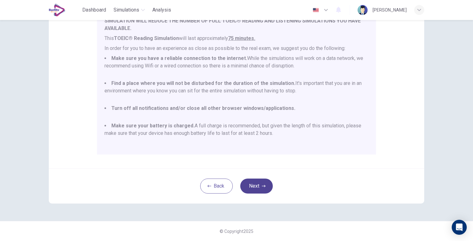
click at [260, 189] on button "Next" at bounding box center [256, 186] width 33 height 15
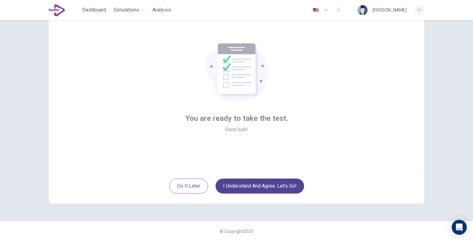
click at [264, 185] on button "I understand and agree. Let’s go!" at bounding box center [259, 186] width 88 height 15
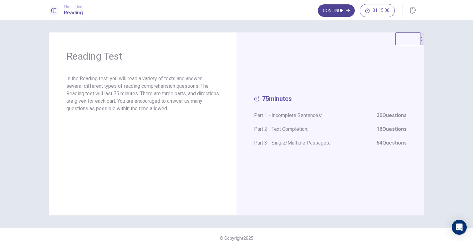
click at [340, 11] on button "Continue" at bounding box center [336, 10] width 37 height 13
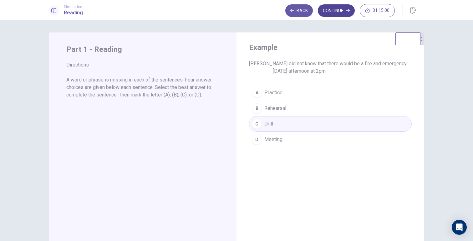
click at [334, 13] on button "Continue" at bounding box center [336, 10] width 37 height 13
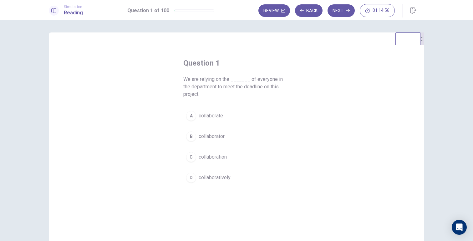
click at [212, 157] on span "collaboration" at bounding box center [213, 157] width 28 height 8
click at [336, 12] on button "Next" at bounding box center [340, 10] width 27 height 13
click at [202, 174] on span "signs" at bounding box center [205, 178] width 12 height 8
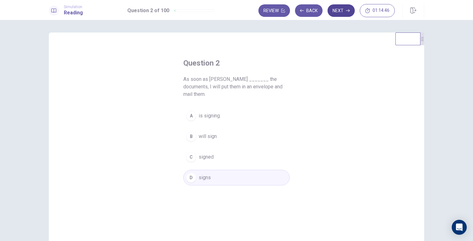
click at [339, 5] on button "Next" at bounding box center [340, 10] width 27 height 13
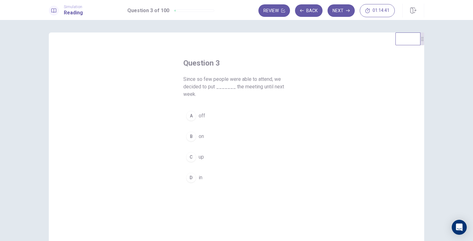
click at [195, 113] on button "A off" at bounding box center [236, 116] width 106 height 16
click at [341, 17] on button "Next" at bounding box center [340, 10] width 27 height 13
click at [216, 154] on span "compensation" at bounding box center [214, 157] width 31 height 8
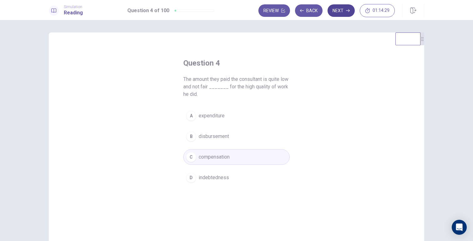
click at [338, 13] on button "Next" at bounding box center [340, 10] width 27 height 13
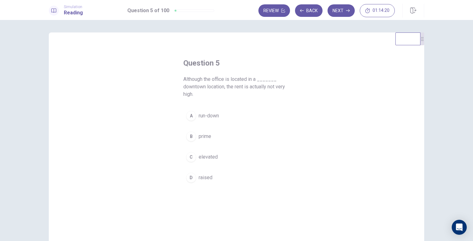
click at [205, 134] on span "prime" at bounding box center [205, 137] width 13 height 8
click at [341, 10] on button "Next" at bounding box center [340, 10] width 27 height 13
click at [209, 137] on span "between" at bounding box center [208, 137] width 19 height 8
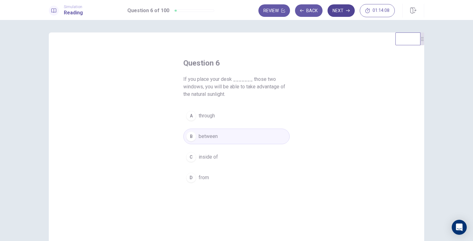
click at [340, 8] on button "Next" at bounding box center [340, 10] width 27 height 13
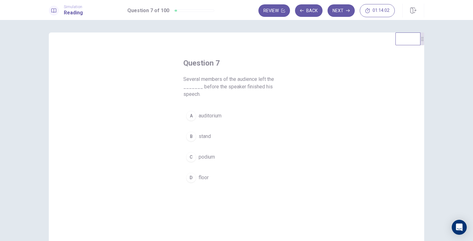
click at [215, 112] on span "auditorium" at bounding box center [210, 116] width 23 height 8
click at [201, 174] on span "floor" at bounding box center [204, 178] width 10 height 8
click at [344, 9] on button "Next" at bounding box center [340, 10] width 27 height 13
click at [206, 180] on span "Initially" at bounding box center [207, 178] width 16 height 8
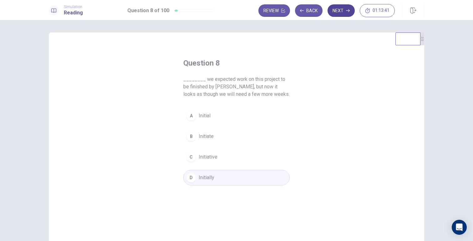
click at [342, 13] on button "Next" at bounding box center [340, 10] width 27 height 13
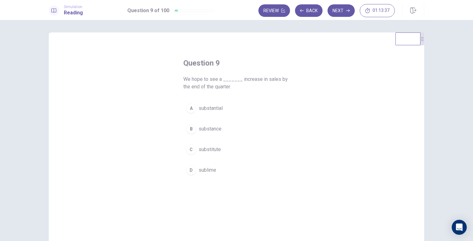
click at [210, 108] on span "substantial" at bounding box center [211, 109] width 24 height 8
click at [340, 13] on button "Next" at bounding box center [340, 10] width 27 height 13
click at [212, 148] on span "to meet" at bounding box center [207, 150] width 17 height 8
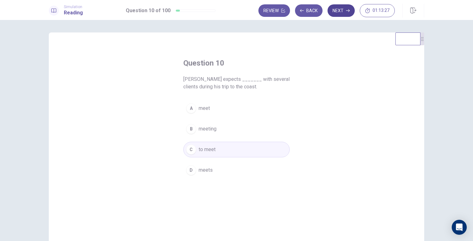
click at [339, 11] on button "Next" at bounding box center [340, 10] width 27 height 13
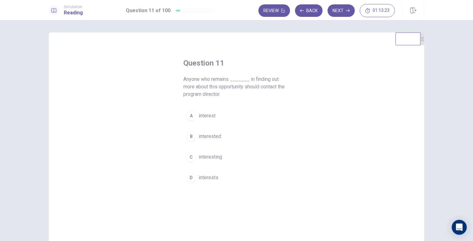
click at [210, 138] on span "interested" at bounding box center [210, 137] width 23 height 8
click at [335, 10] on button "Next" at bounding box center [340, 10] width 27 height 13
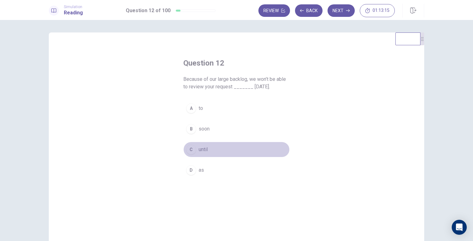
click at [199, 153] on span "until" at bounding box center [203, 150] width 9 height 8
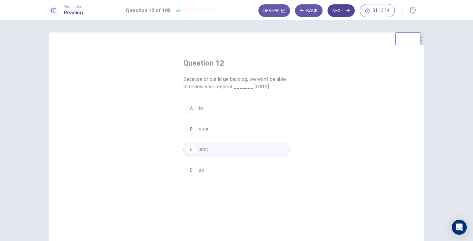
click at [334, 9] on button "Next" at bounding box center [340, 10] width 27 height 13
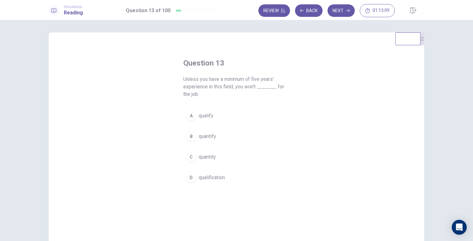
click at [212, 116] on button "A qualify" at bounding box center [236, 116] width 106 height 16
click at [339, 10] on button "Next" at bounding box center [340, 10] width 27 height 13
click at [211, 174] on span "is traveling" at bounding box center [211, 178] width 24 height 8
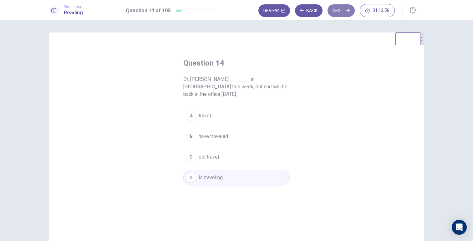
click at [343, 14] on button "Next" at bounding box center [340, 10] width 27 height 13
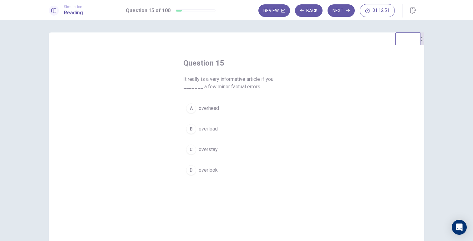
click at [206, 168] on span "overlook" at bounding box center [208, 171] width 19 height 8
click at [337, 10] on button "Next" at bounding box center [340, 10] width 27 height 13
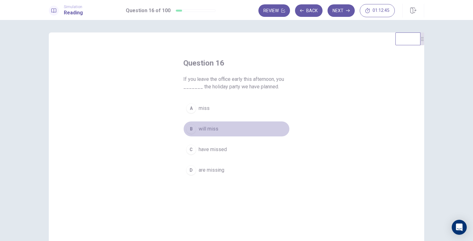
click at [212, 128] on span "will miss" at bounding box center [209, 129] width 20 height 8
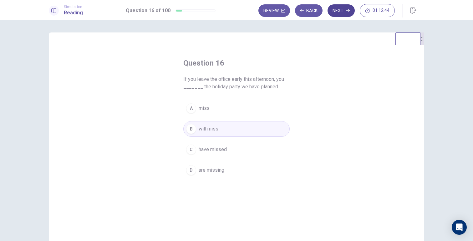
click at [344, 10] on button "Next" at bounding box center [340, 10] width 27 height 13
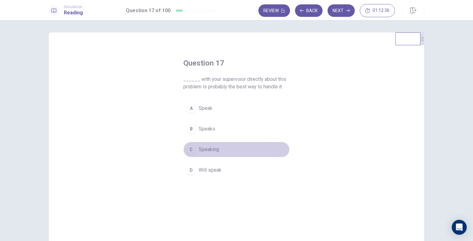
click at [214, 147] on span "Speaking" at bounding box center [209, 150] width 20 height 8
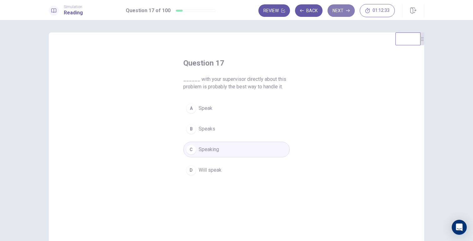
click at [342, 10] on button "Next" at bounding box center [340, 10] width 27 height 13
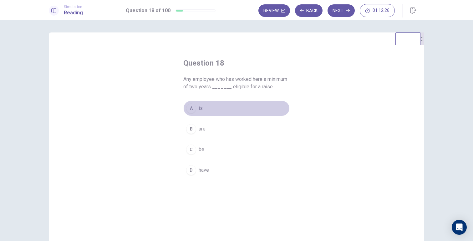
click at [204, 109] on button "A is" at bounding box center [236, 109] width 106 height 16
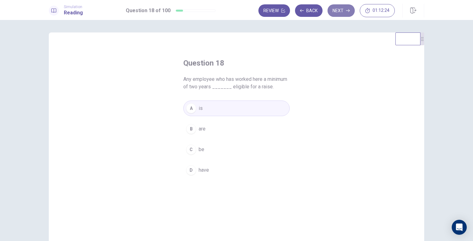
click at [339, 9] on button "Next" at bounding box center [340, 10] width 27 height 13
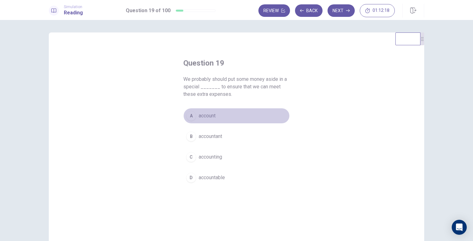
click at [211, 117] on span "account" at bounding box center [207, 116] width 17 height 8
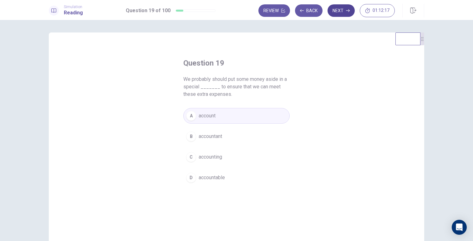
click at [339, 13] on button "Next" at bounding box center [340, 10] width 27 height 13
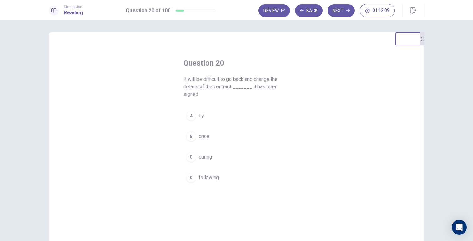
click at [207, 133] on button "B once" at bounding box center [236, 137] width 106 height 16
click at [339, 10] on button "Next" at bounding box center [340, 10] width 27 height 13
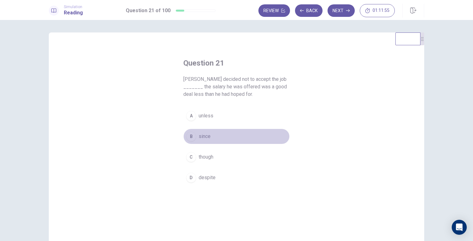
click at [204, 138] on span "since" at bounding box center [205, 137] width 12 height 8
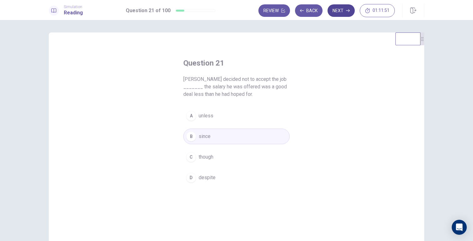
click at [344, 11] on button "Next" at bounding box center [340, 10] width 27 height 13
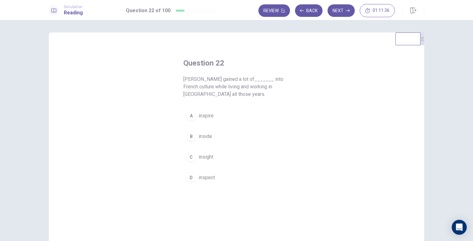
click at [209, 158] on span "insight" at bounding box center [206, 157] width 15 height 8
click at [339, 8] on button "Next" at bounding box center [340, 10] width 27 height 13
click at [207, 115] on span "seldom" at bounding box center [207, 116] width 17 height 8
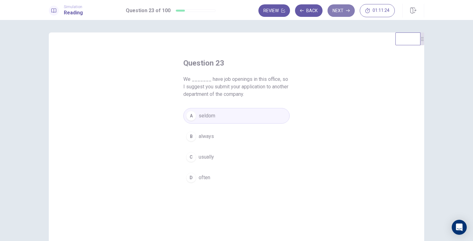
click at [342, 10] on button "Next" at bounding box center [340, 10] width 27 height 13
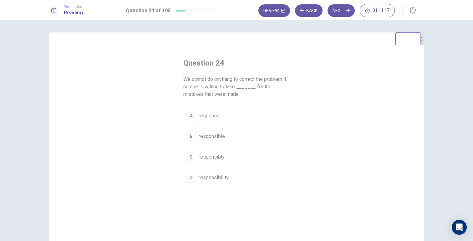
click at [216, 179] on span "responsibility" at bounding box center [214, 178] width 30 height 8
click at [344, 10] on button "Next" at bounding box center [340, 10] width 27 height 13
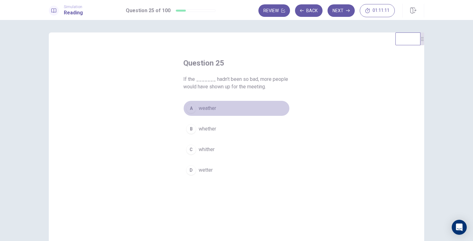
click at [220, 105] on button "A weather" at bounding box center [236, 109] width 106 height 16
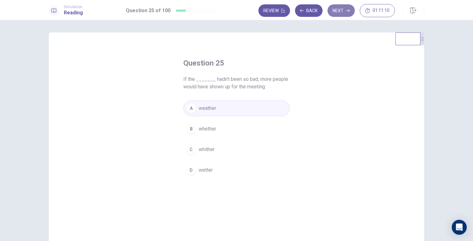
click at [339, 11] on button "Next" at bounding box center [340, 10] width 27 height 13
click at [207, 112] on button "A call" at bounding box center [236, 109] width 106 height 16
click at [340, 10] on button "Next" at bounding box center [340, 10] width 27 height 13
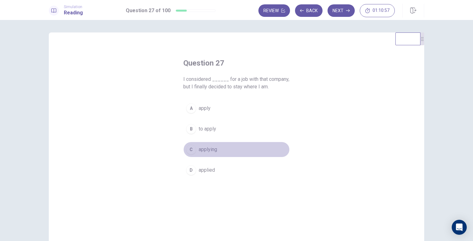
click at [204, 152] on span "applying" at bounding box center [208, 150] width 18 height 8
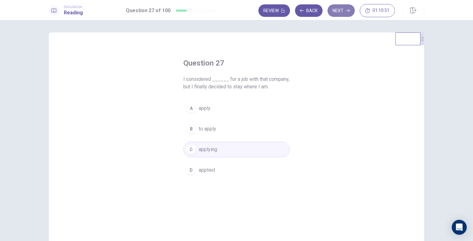
click at [338, 14] on button "Next" at bounding box center [340, 10] width 27 height 13
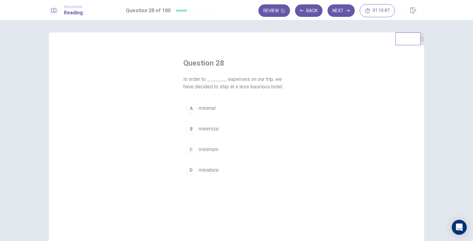
click at [215, 131] on span "minimize" at bounding box center [209, 129] width 20 height 8
click at [337, 11] on button "Next" at bounding box center [340, 10] width 27 height 13
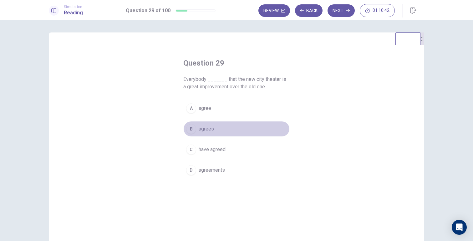
click at [210, 134] on button "B agrees" at bounding box center [236, 129] width 106 height 16
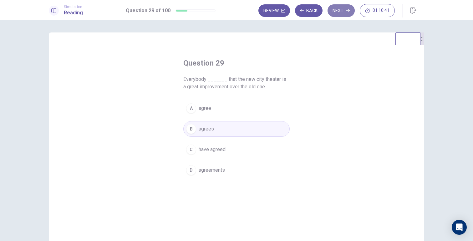
click at [332, 15] on button "Next" at bounding box center [340, 10] width 27 height 13
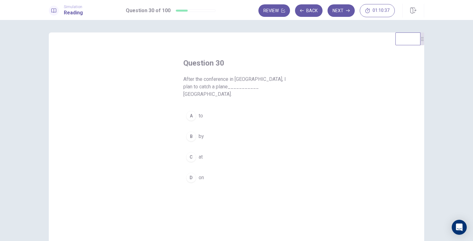
click at [201, 110] on button "A to" at bounding box center [236, 116] width 106 height 16
click at [340, 12] on button "Next" at bounding box center [340, 10] width 27 height 13
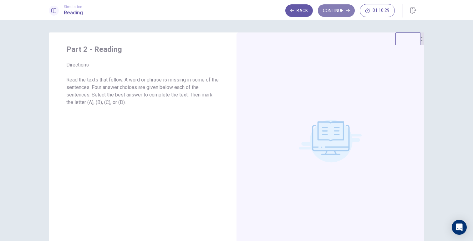
click at [335, 7] on button "Continue" at bounding box center [336, 10] width 37 height 13
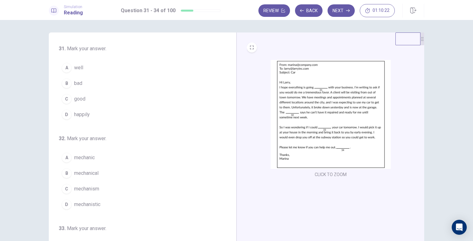
click at [81, 65] on span "well" at bounding box center [78, 68] width 9 height 8
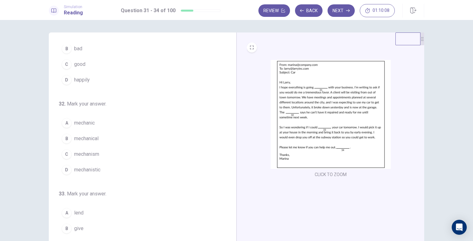
scroll to position [38, 0]
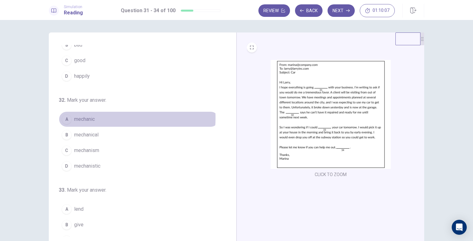
click at [100, 118] on button "A mechanic" at bounding box center [139, 120] width 160 height 16
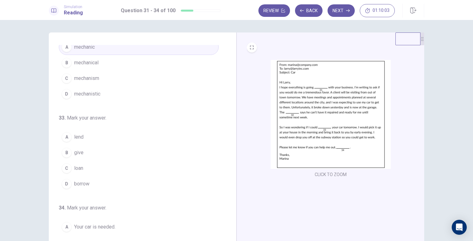
scroll to position [113, 0]
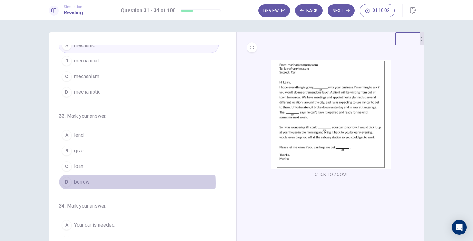
click at [83, 183] on span "borrow" at bounding box center [81, 182] width 15 height 8
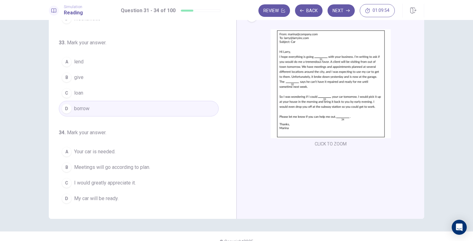
scroll to position [31, 0]
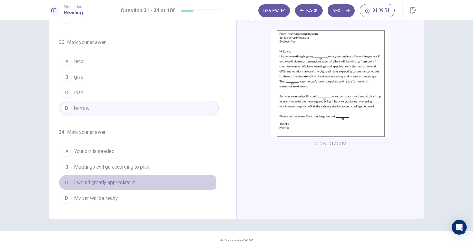
click at [127, 184] on span "I would greatly appreciate it." at bounding box center [105, 183] width 62 height 8
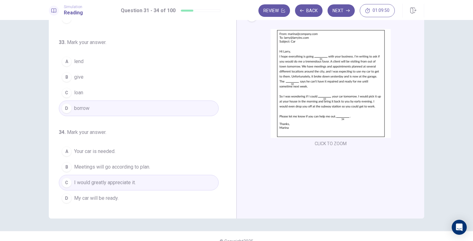
scroll to position [41, 0]
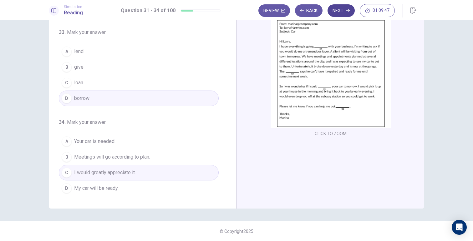
click at [339, 11] on button "Next" at bounding box center [340, 10] width 27 height 13
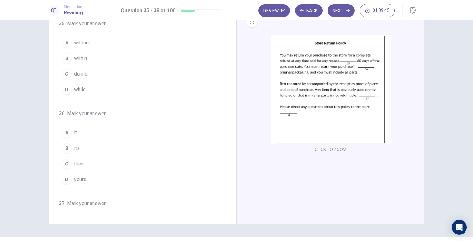
scroll to position [0, 0]
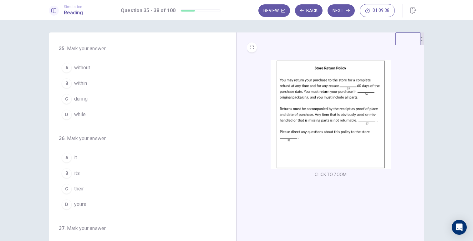
click at [87, 79] on button "B within" at bounding box center [139, 84] width 160 height 16
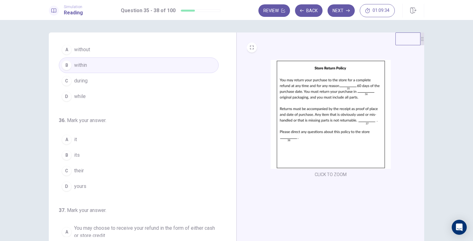
scroll to position [20, 0]
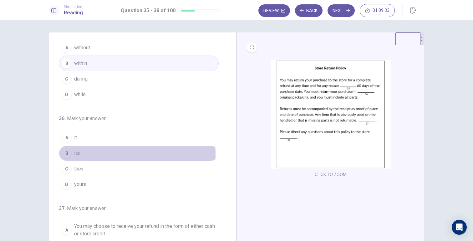
click at [77, 154] on span "its" at bounding box center [77, 154] width 6 height 8
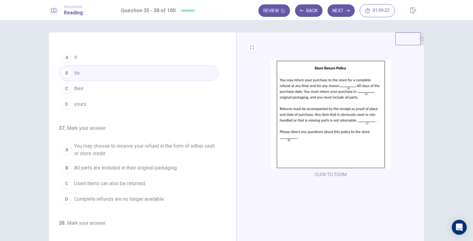
scroll to position [101, 0]
click at [126, 145] on span "You may choose to receive your refund in the form of either cash or store credit" at bounding box center [145, 149] width 142 height 15
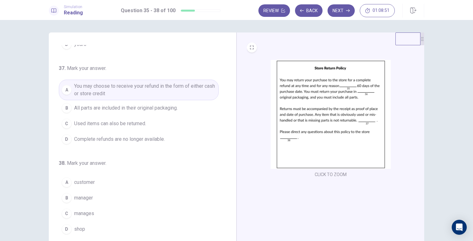
scroll to position [17, 0]
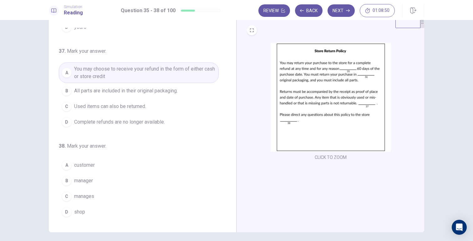
click at [105, 179] on button "B manager" at bounding box center [139, 181] width 160 height 16
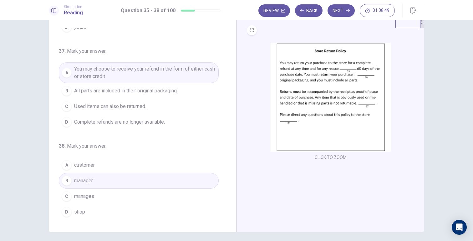
scroll to position [41, 0]
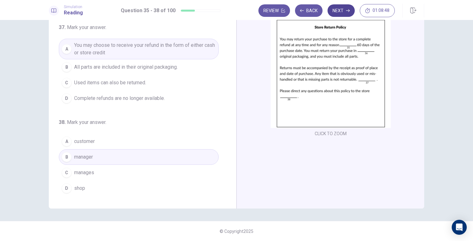
click at [333, 10] on button "Next" at bounding box center [340, 10] width 27 height 13
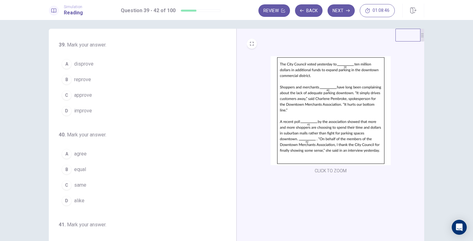
scroll to position [0, 0]
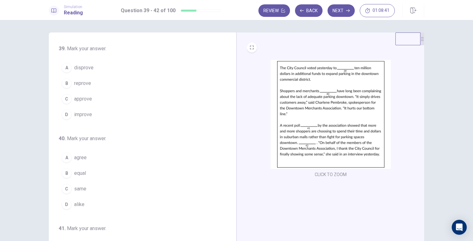
click at [88, 96] on span "approve" at bounding box center [83, 99] width 18 height 8
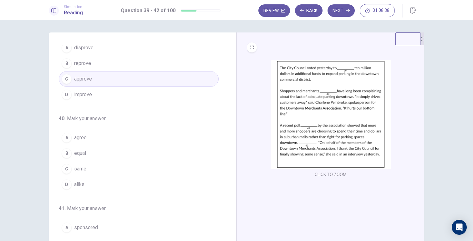
scroll to position [21, 0]
click at [78, 184] on span "alike" at bounding box center [79, 184] width 10 height 8
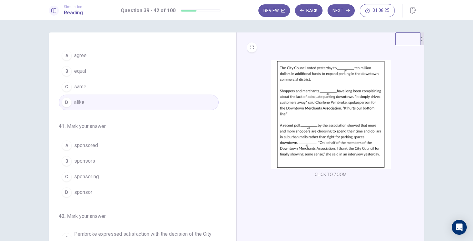
scroll to position [103, 0]
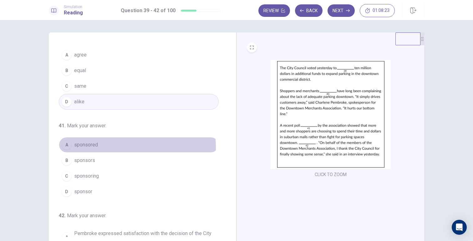
click at [101, 148] on button "A sponsored" at bounding box center [139, 145] width 160 height 16
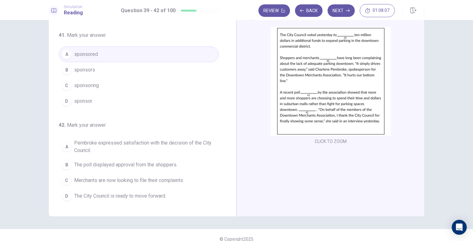
scroll to position [33, 0]
click at [113, 147] on span "Pembroke expressed satisfaction with the decision of the City Council." at bounding box center [145, 146] width 142 height 15
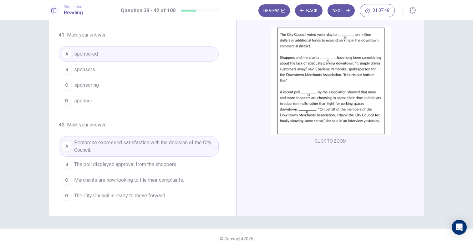
scroll to position [41, 0]
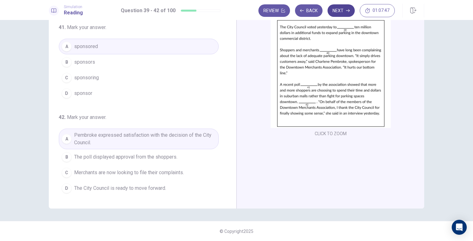
click at [340, 10] on button "Next" at bounding box center [340, 10] width 27 height 13
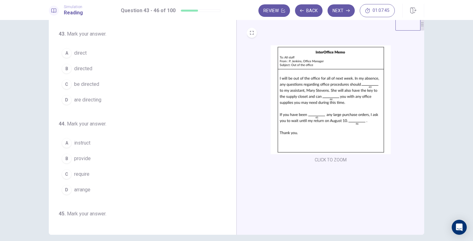
scroll to position [0, 0]
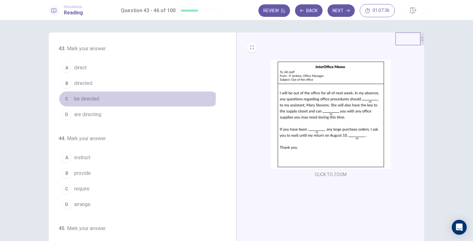
click at [111, 96] on button "C be directed" at bounding box center [139, 99] width 160 height 16
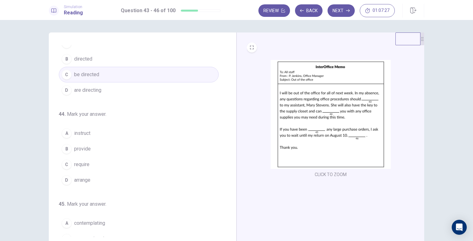
scroll to position [25, 0]
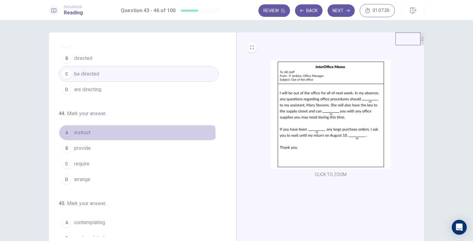
click at [94, 135] on button "A instruct" at bounding box center [139, 133] width 160 height 16
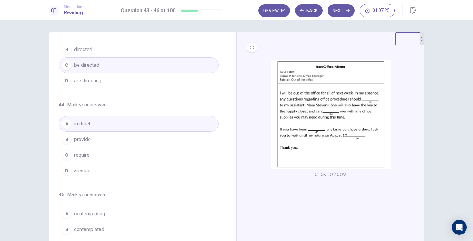
scroll to position [35, 0]
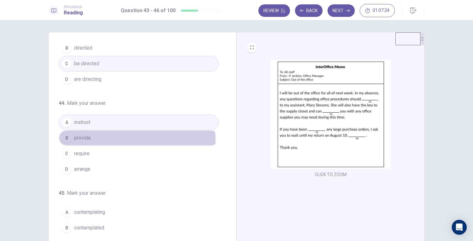
click at [102, 140] on button "B provide" at bounding box center [139, 138] width 160 height 16
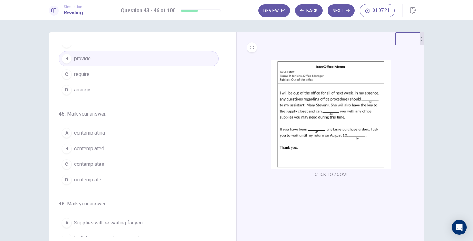
scroll to position [117, 0]
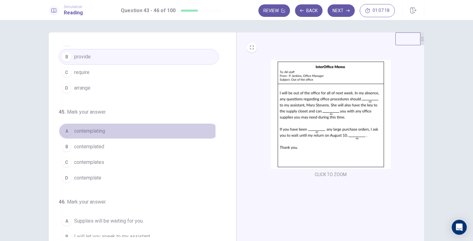
click at [107, 132] on button "A contemplating" at bounding box center [139, 131] width 160 height 16
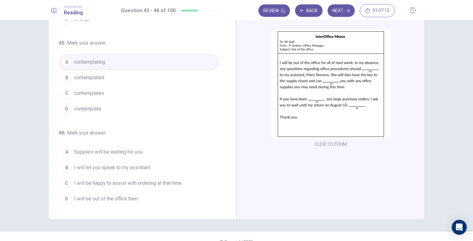
scroll to position [31, 0]
click at [153, 185] on span "I will be happy to assist with ordering at that time." at bounding box center [128, 183] width 108 height 8
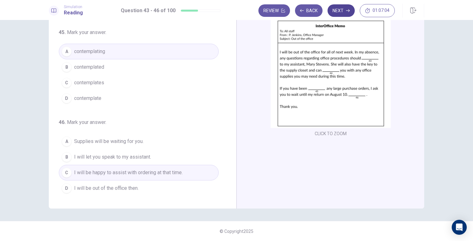
click at [340, 11] on button "Next" at bounding box center [340, 10] width 27 height 13
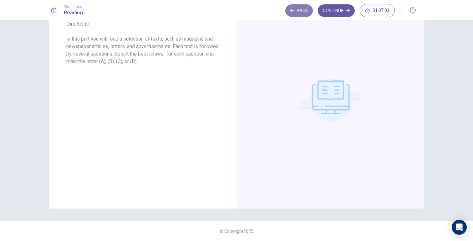
click at [298, 12] on button "Back" at bounding box center [299, 10] width 28 height 13
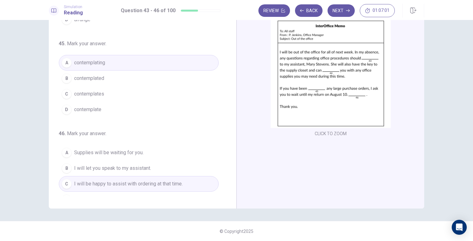
scroll to position [155, 0]
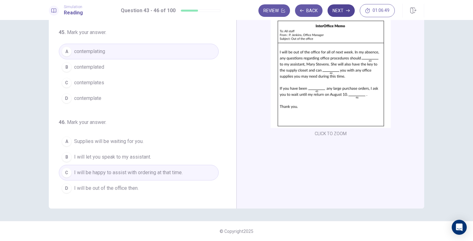
click at [338, 15] on button "Next" at bounding box center [340, 10] width 27 height 13
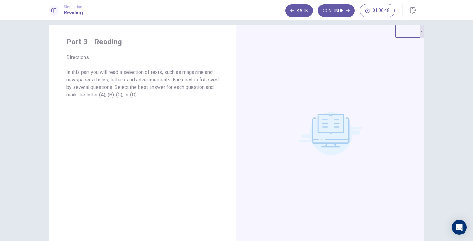
scroll to position [6, 0]
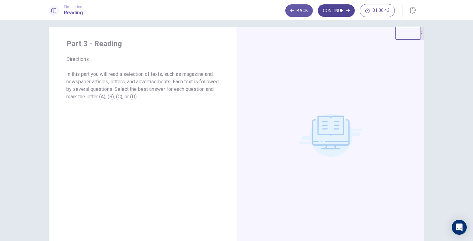
click at [336, 13] on button "Continue" at bounding box center [336, 10] width 37 height 13
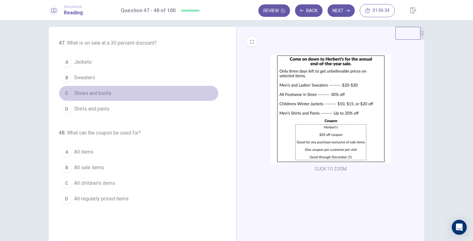
click at [98, 95] on span "Shoes and boots" at bounding box center [92, 94] width 37 height 8
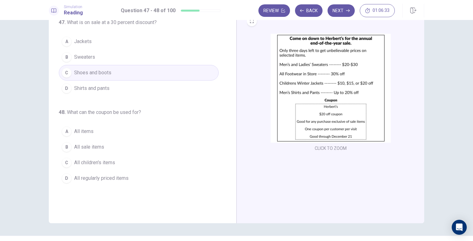
scroll to position [28, 0]
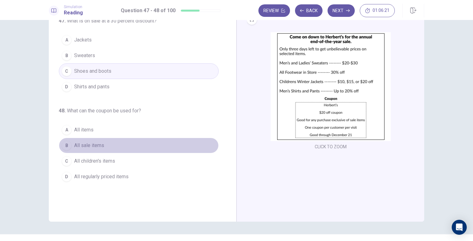
click at [103, 146] on button "B All sale items" at bounding box center [139, 146] width 160 height 16
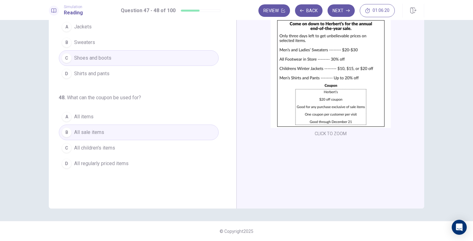
scroll to position [0, 0]
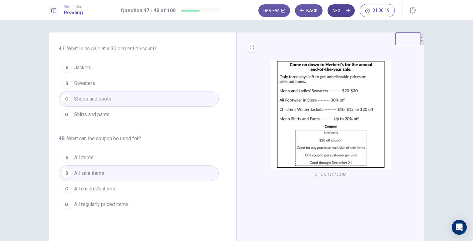
click at [339, 9] on button "Next" at bounding box center [340, 10] width 27 height 13
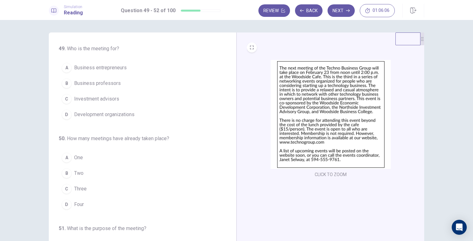
click at [133, 71] on button "A Business entrepreneurs" at bounding box center [139, 68] width 160 height 16
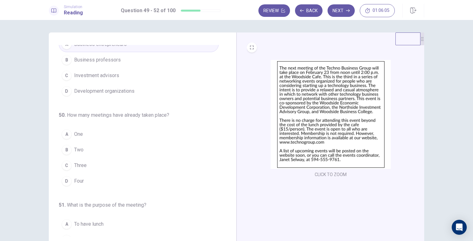
scroll to position [28, 0]
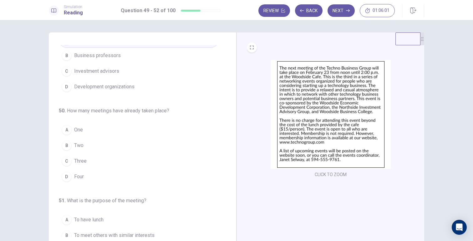
click at [82, 147] on button "B Two" at bounding box center [139, 146] width 160 height 16
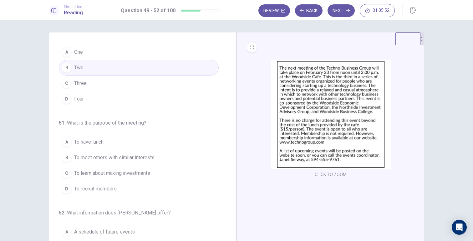
scroll to position [106, 0]
click at [132, 162] on button "B To meet others with similar interests" at bounding box center [139, 158] width 160 height 16
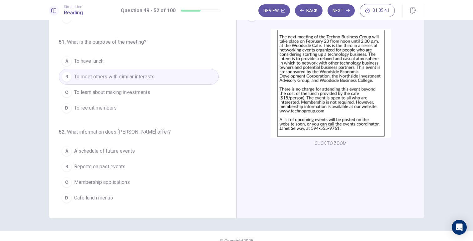
scroll to position [33, 0]
click at [131, 153] on span "A schedule of future events" at bounding box center [104, 150] width 61 height 8
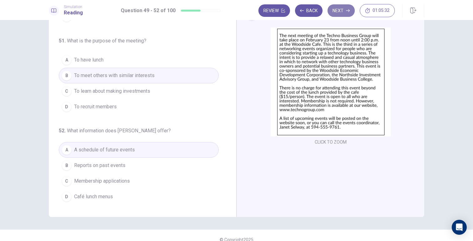
click at [336, 8] on button "Next" at bounding box center [340, 10] width 27 height 13
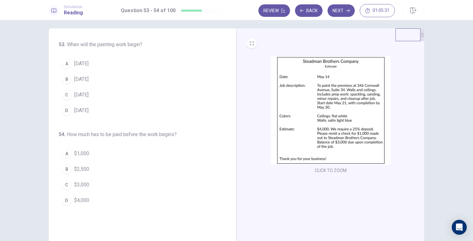
scroll to position [0, 0]
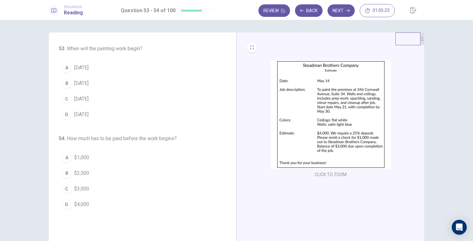
click at [78, 99] on span "[DATE]" at bounding box center [81, 99] width 14 height 8
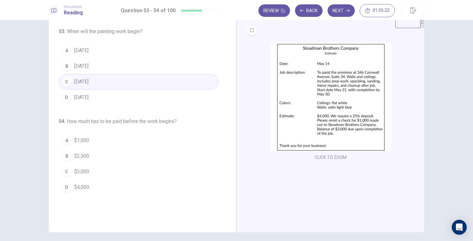
scroll to position [21, 0]
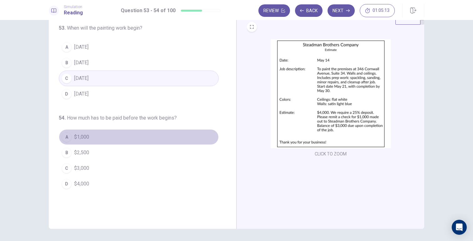
click at [75, 139] on span "$1,000" at bounding box center [81, 137] width 15 height 8
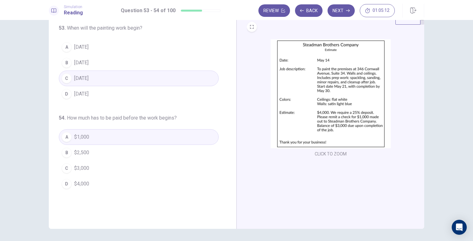
scroll to position [41, 0]
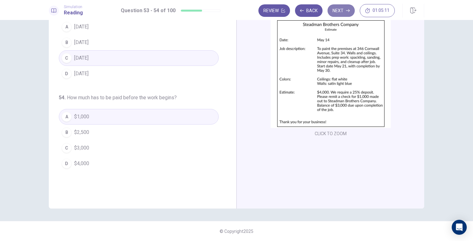
click at [336, 14] on button "Next" at bounding box center [340, 10] width 27 height 13
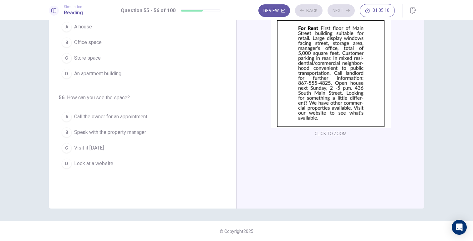
scroll to position [0, 0]
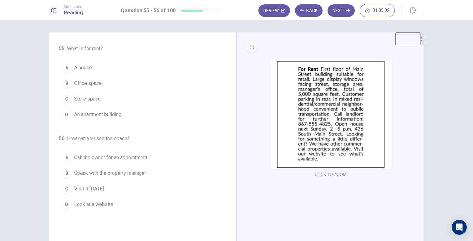
click at [101, 100] on button "C Store space" at bounding box center [139, 99] width 160 height 16
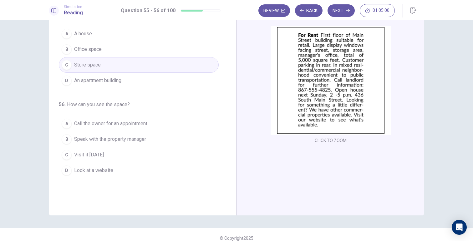
scroll to position [37, 0]
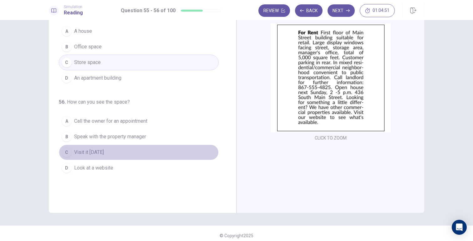
click at [104, 150] on span "Visit it [DATE]" at bounding box center [89, 153] width 30 height 8
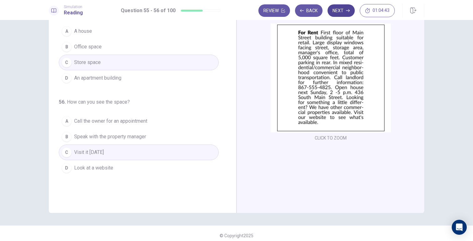
click at [340, 9] on button "Next" at bounding box center [340, 10] width 27 height 13
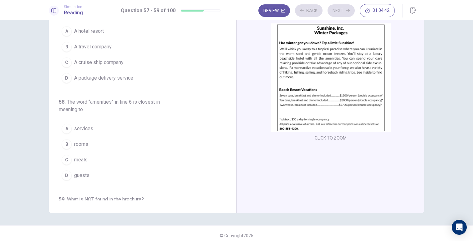
scroll to position [0, 0]
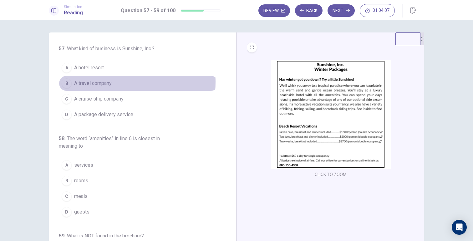
click at [99, 82] on span "A travel company" at bounding box center [93, 84] width 38 height 8
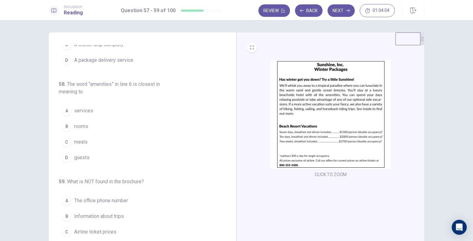
scroll to position [62, 0]
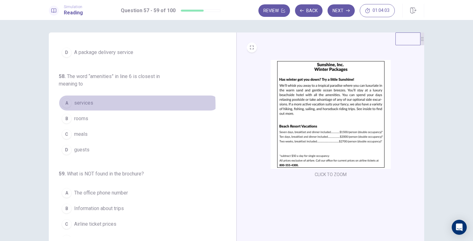
click at [86, 106] on span "services" at bounding box center [83, 103] width 19 height 8
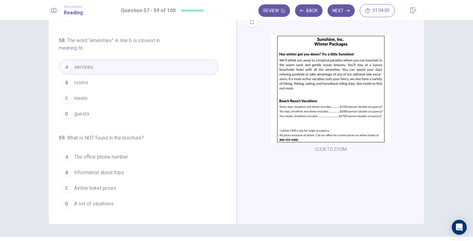
scroll to position [26, 0]
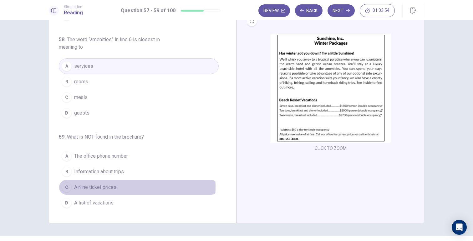
click at [97, 187] on span "Airline ticket prices" at bounding box center [95, 188] width 42 height 8
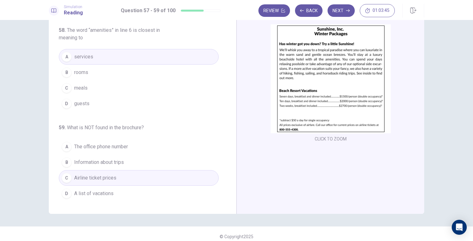
scroll to position [41, 0]
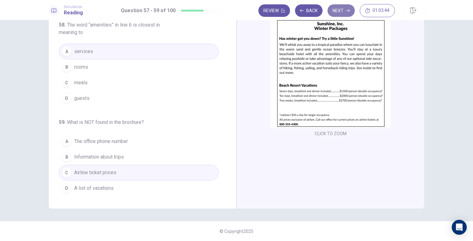
click at [343, 12] on button "Next" at bounding box center [340, 10] width 27 height 13
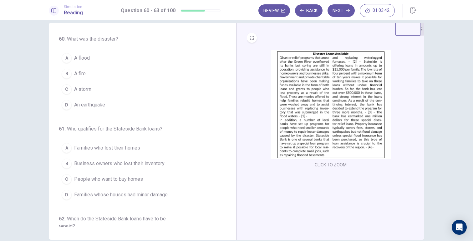
scroll to position [0, 0]
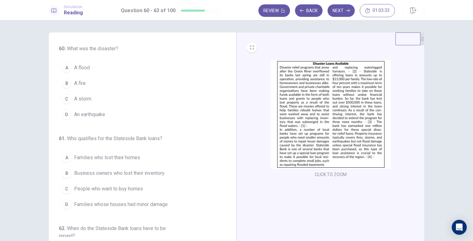
click at [85, 65] on span "A flood" at bounding box center [82, 68] width 16 height 8
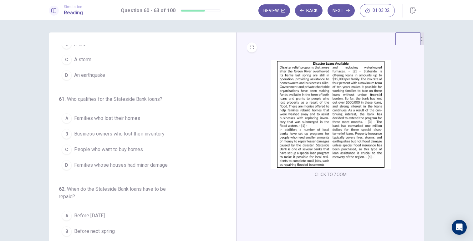
scroll to position [42, 0]
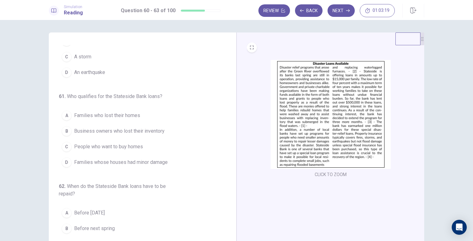
click at [124, 117] on span "Families who lost their homes" at bounding box center [107, 116] width 66 height 8
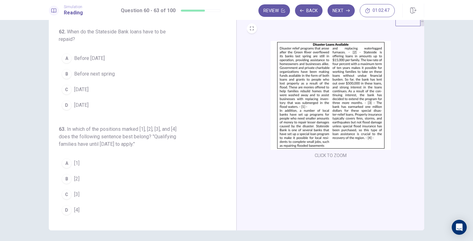
scroll to position [21, 0]
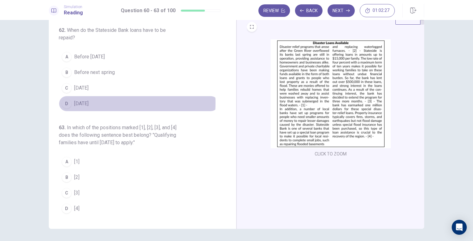
click at [88, 103] on span "[DATE]" at bounding box center [81, 104] width 14 height 8
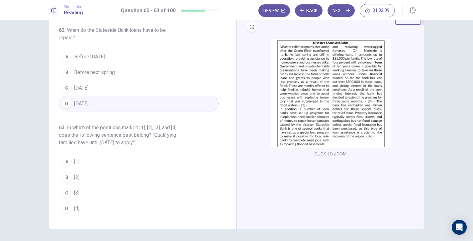
click at [69, 194] on div "C" at bounding box center [67, 193] width 10 height 10
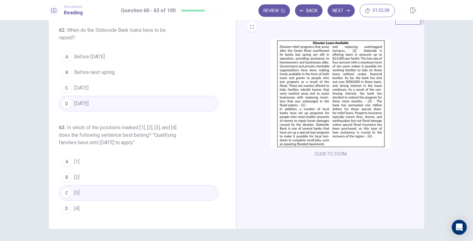
scroll to position [41, 0]
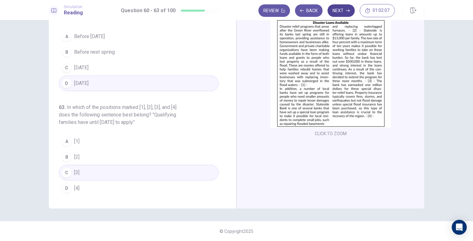
click at [340, 9] on button "Next" at bounding box center [340, 10] width 27 height 13
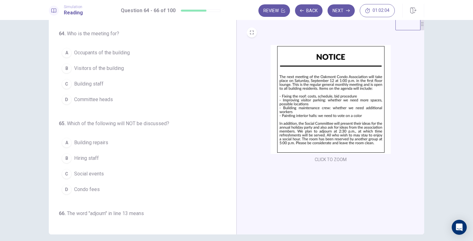
scroll to position [0, 0]
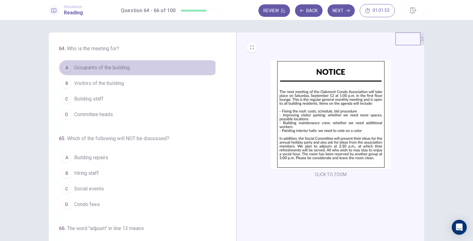
click at [122, 67] on span "Occupants of the building" at bounding box center [102, 68] width 56 height 8
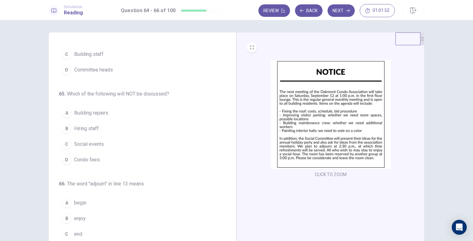
scroll to position [47, 0]
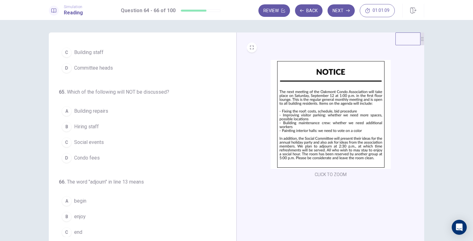
click at [100, 147] on button "C Social events" at bounding box center [139, 143] width 160 height 16
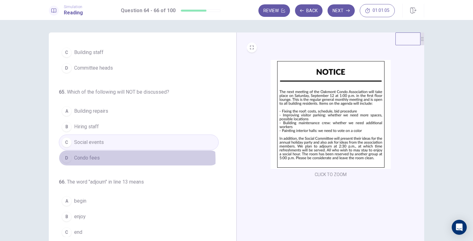
click at [104, 160] on button "D Condo fees" at bounding box center [139, 158] width 160 height 16
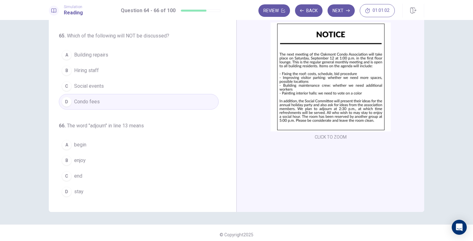
scroll to position [41, 0]
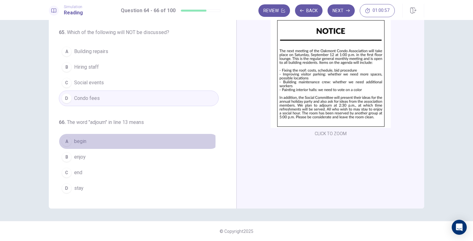
click at [87, 141] on button "A begin" at bounding box center [139, 142] width 160 height 16
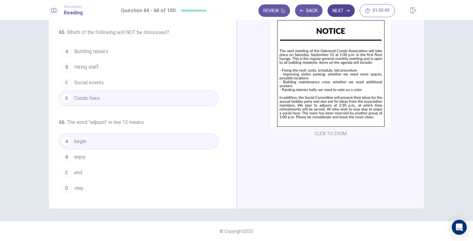
click at [336, 16] on button "Next" at bounding box center [340, 10] width 27 height 13
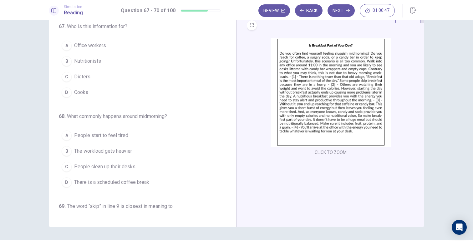
scroll to position [0, 0]
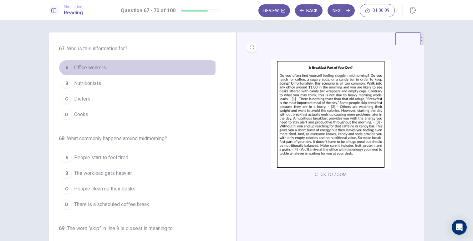
click at [97, 67] on span "Office workers" at bounding box center [90, 68] width 32 height 8
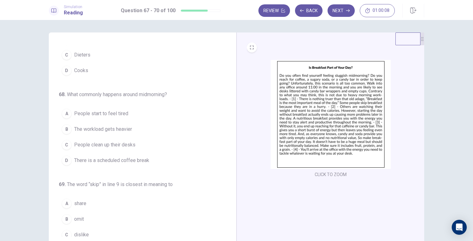
scroll to position [44, 0]
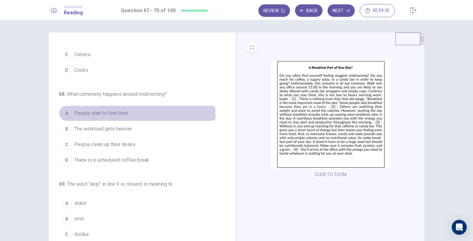
click at [115, 114] on span "People start to feel tired" at bounding box center [101, 114] width 54 height 8
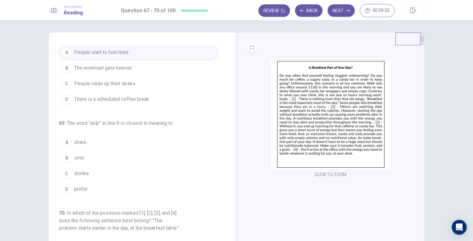
scroll to position [108, 0]
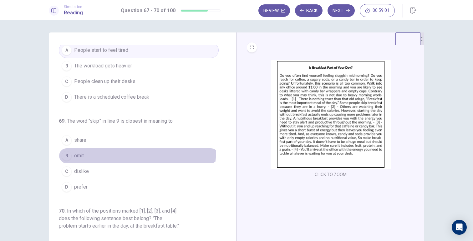
click at [128, 150] on button "B omit" at bounding box center [139, 156] width 160 height 16
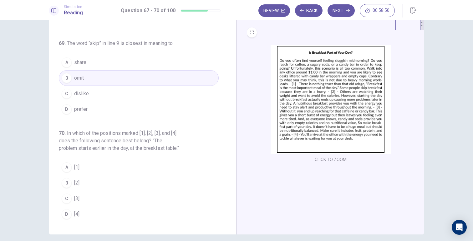
scroll to position [18, 0]
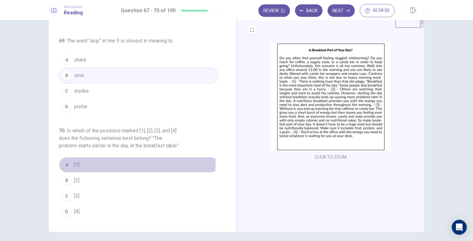
click at [72, 164] on button "A [1]" at bounding box center [139, 165] width 160 height 16
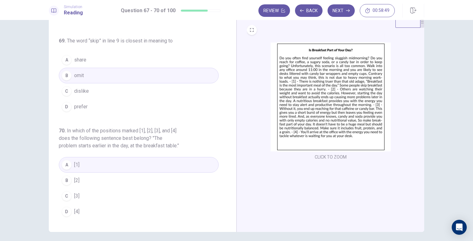
scroll to position [41, 0]
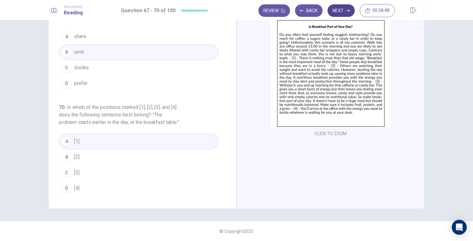
click at [343, 10] on button "Next" at bounding box center [340, 10] width 27 height 13
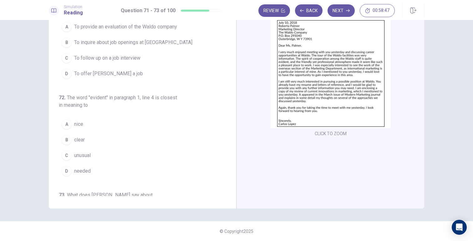
scroll to position [0, 0]
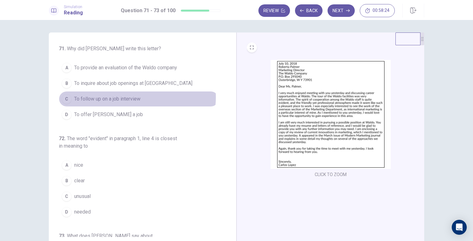
click at [127, 97] on span "To follow up on a job interview" at bounding box center [107, 99] width 66 height 8
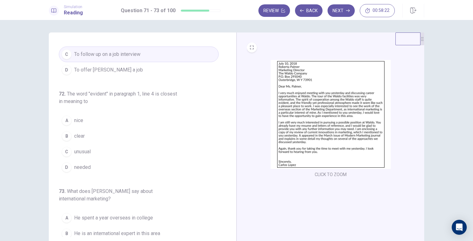
scroll to position [55, 0]
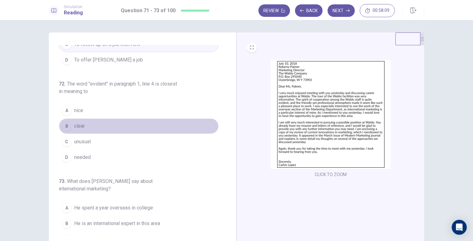
click at [137, 121] on button "B clear" at bounding box center [139, 126] width 160 height 16
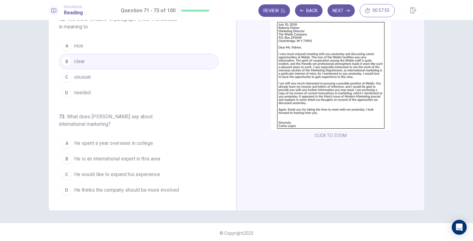
scroll to position [41, 0]
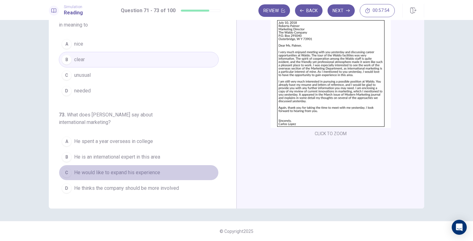
click at [168, 171] on button "C He would like to expand his experience" at bounding box center [139, 173] width 160 height 16
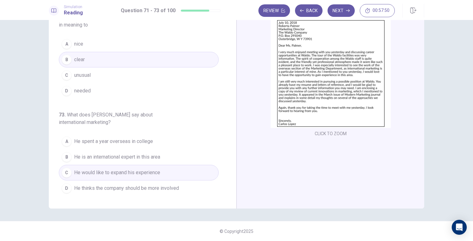
scroll to position [0, 0]
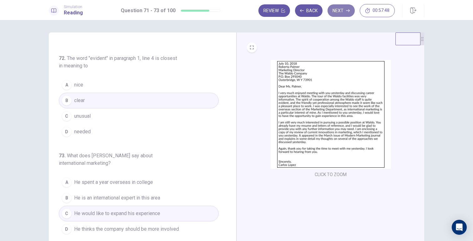
click at [341, 9] on button "Next" at bounding box center [340, 10] width 27 height 13
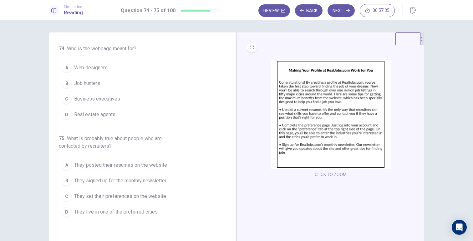
click at [113, 82] on button "B Job hunters" at bounding box center [139, 84] width 160 height 16
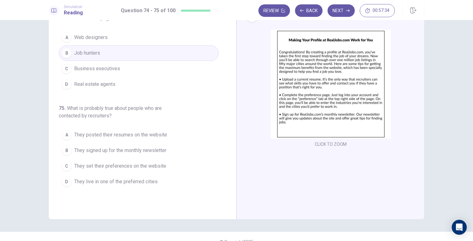
scroll to position [41, 0]
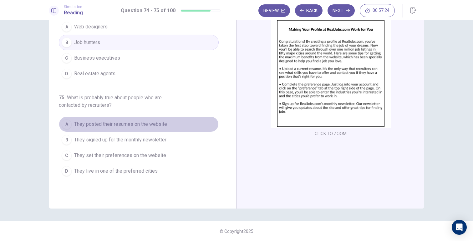
click at [172, 127] on button "A They posted their resumes on the website" at bounding box center [139, 125] width 160 height 16
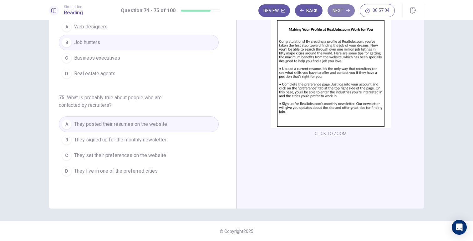
click at [347, 11] on icon "button" at bounding box center [348, 11] width 4 height 4
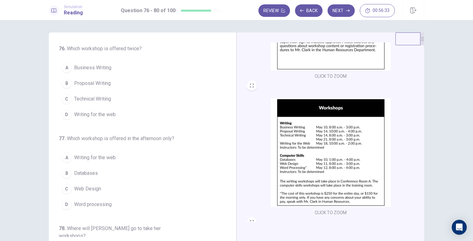
scroll to position [101, 0]
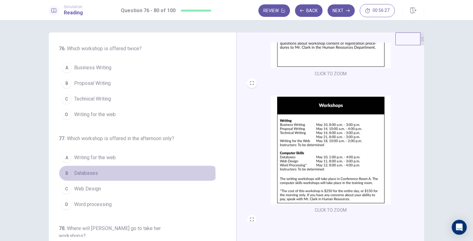
click at [90, 175] on span "Databases" at bounding box center [86, 174] width 24 height 8
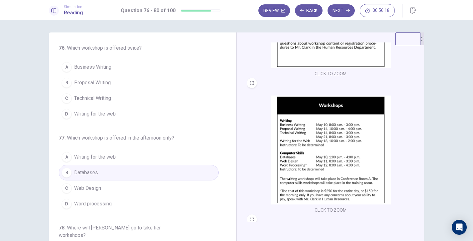
scroll to position [0, 0]
click at [92, 99] on span "Technical Writing" at bounding box center [92, 99] width 37 height 8
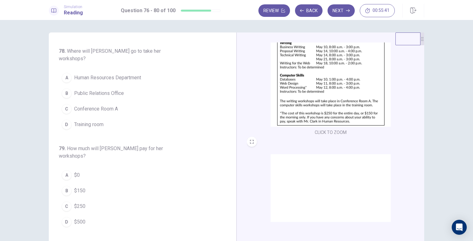
scroll to position [185, 0]
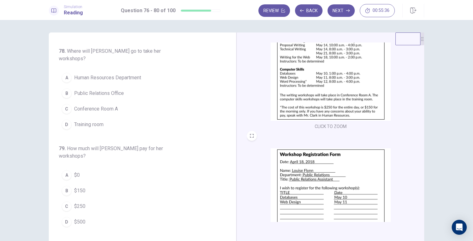
click at [100, 121] on span "Training room" at bounding box center [88, 125] width 29 height 8
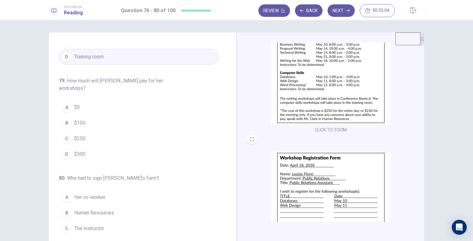
scroll to position [182, 0]
click at [69, 103] on div "A" at bounding box center [67, 108] width 10 height 10
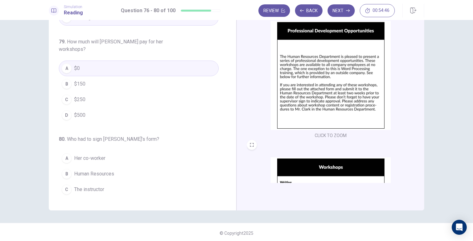
scroll to position [41, 0]
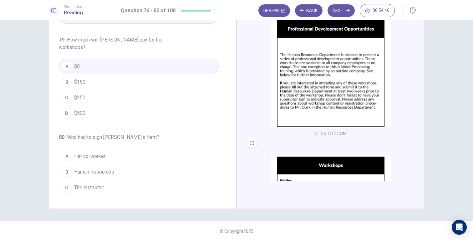
click at [107, 196] on button "D Her supervisor" at bounding box center [139, 204] width 160 height 16
click at [336, 12] on button "Next" at bounding box center [340, 10] width 27 height 13
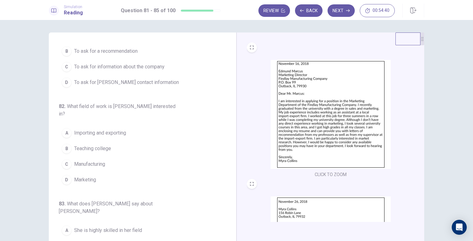
scroll to position [0, 0]
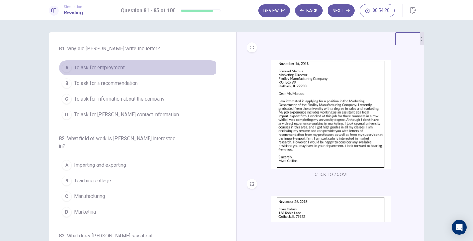
click at [129, 63] on button "A To ask for employment" at bounding box center [139, 68] width 160 height 16
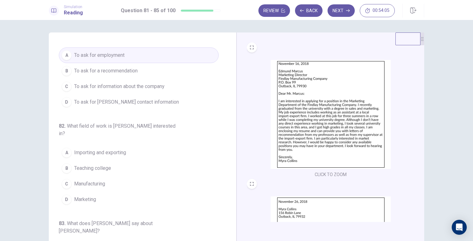
scroll to position [13, 0]
click at [99, 192] on button "D Marketing" at bounding box center [139, 199] width 160 height 16
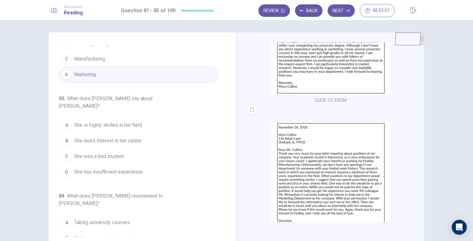
scroll to position [76, 0]
click at [130, 164] on button "D She has insufficient experience" at bounding box center [139, 172] width 160 height 16
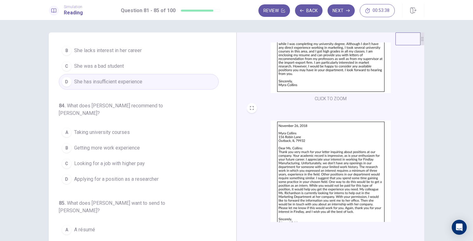
scroll to position [232, 0]
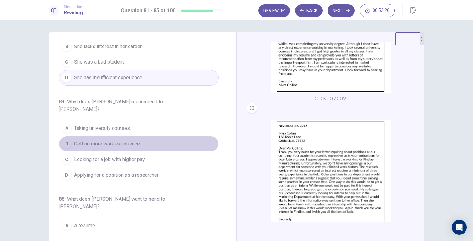
click at [151, 136] on button "B Getting more work experience" at bounding box center [139, 144] width 160 height 16
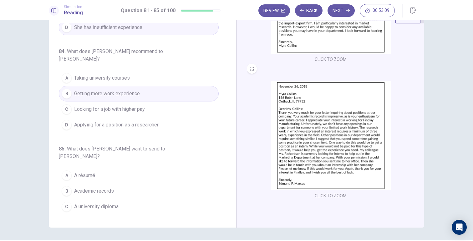
scroll to position [23, 0]
click at [116, 167] on button "A A résumé" at bounding box center [139, 175] width 160 height 16
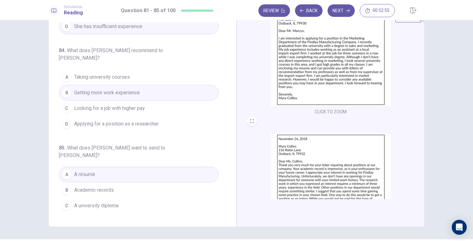
scroll to position [38, 0]
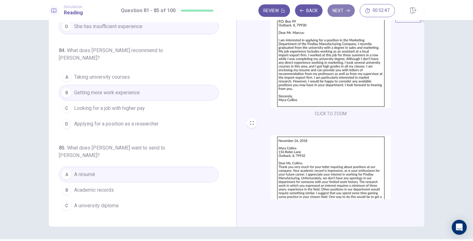
click at [341, 10] on button "Next" at bounding box center [340, 10] width 27 height 13
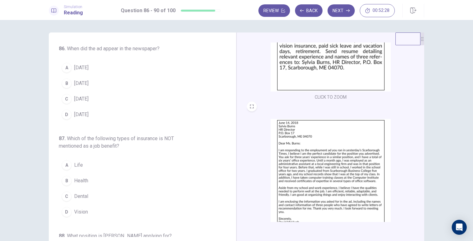
scroll to position [83, 0]
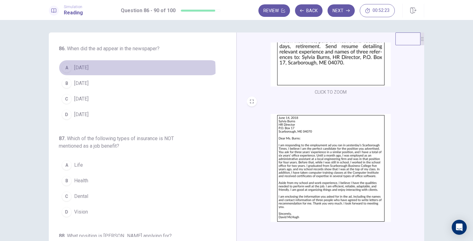
click at [97, 70] on button "A [DATE]" at bounding box center [139, 68] width 160 height 16
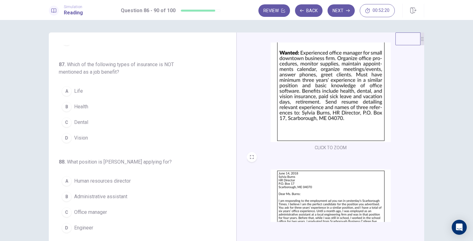
scroll to position [24, 0]
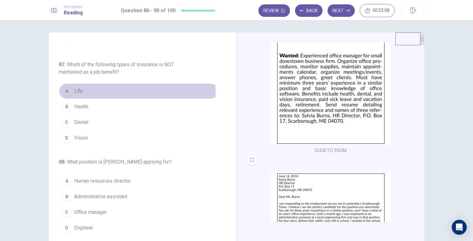
click at [82, 92] on button "A Life" at bounding box center [139, 91] width 160 height 16
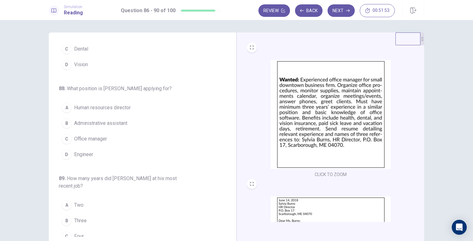
scroll to position [11, 0]
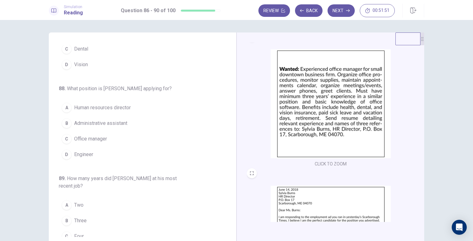
click at [101, 143] on span "Office manager" at bounding box center [90, 139] width 33 height 8
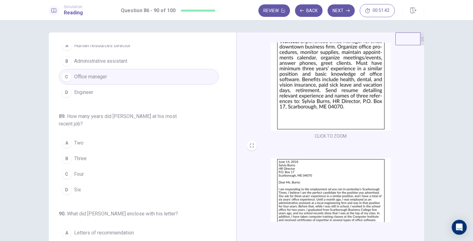
scroll to position [39, 0]
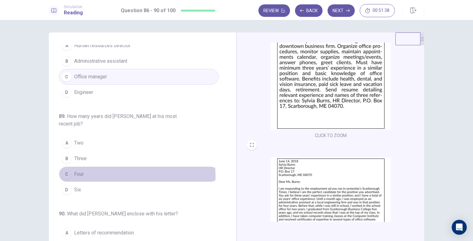
click at [86, 177] on button "C Four" at bounding box center [139, 175] width 160 height 16
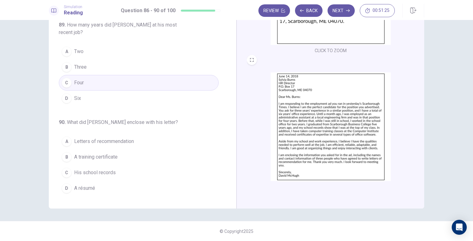
scroll to position [84, 0]
click at [118, 144] on span "Letters of recommendation" at bounding box center [104, 142] width 60 height 8
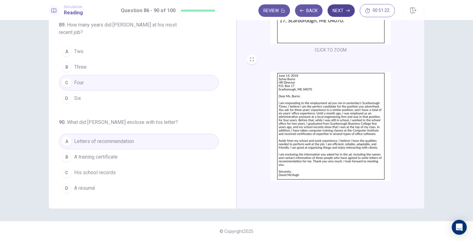
click at [333, 11] on button "Next" at bounding box center [340, 10] width 27 height 13
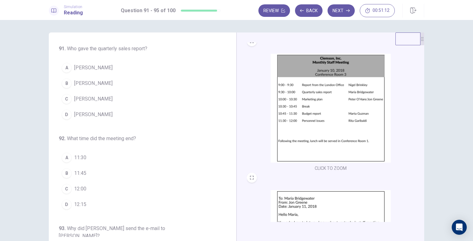
scroll to position [8, 0]
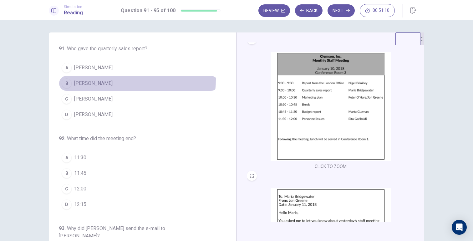
click at [101, 79] on button "B [PERSON_NAME]" at bounding box center [139, 84] width 160 height 16
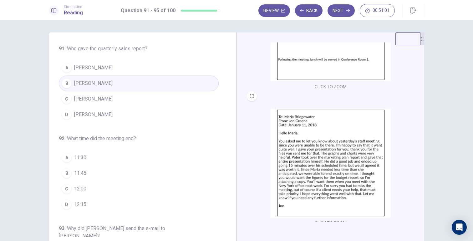
scroll to position [93, 0]
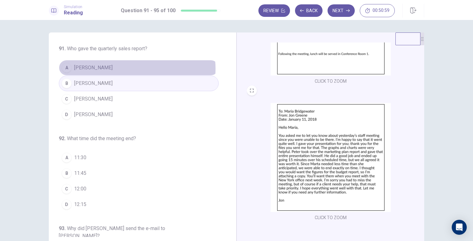
click at [130, 69] on button "A [PERSON_NAME]" at bounding box center [139, 68] width 160 height 16
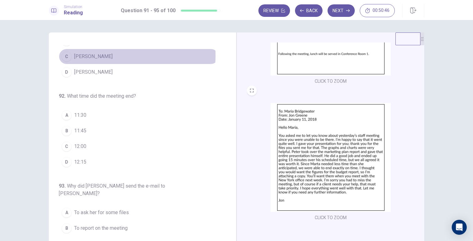
click at [102, 56] on button "C [PERSON_NAME]" at bounding box center [139, 57] width 160 height 16
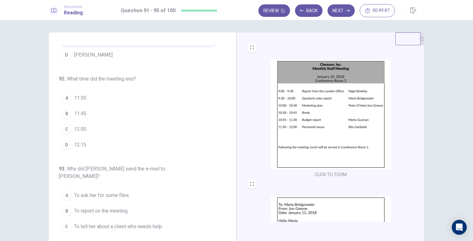
scroll to position [53, 0]
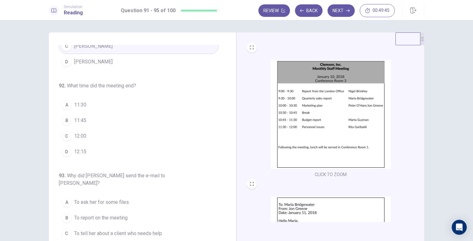
click at [93, 104] on button "A 11:30" at bounding box center [139, 105] width 160 height 16
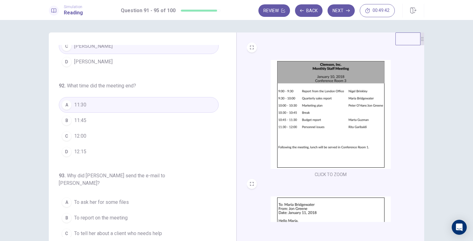
click at [93, 136] on button "C 12:00" at bounding box center [139, 136] width 160 height 16
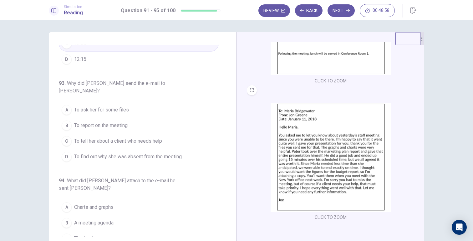
scroll to position [149, 0]
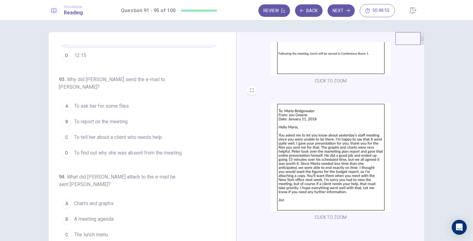
click at [116, 118] on span "To report on the meeting" at bounding box center [100, 122] width 53 height 8
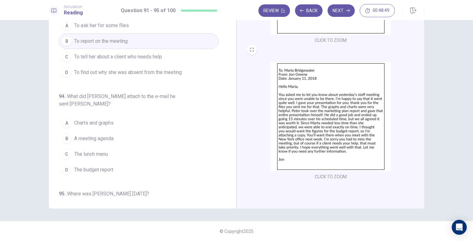
scroll to position [194, 0]
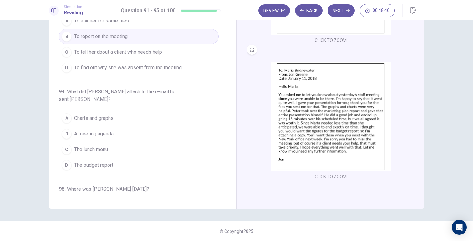
click at [101, 162] on span "The budget report" at bounding box center [93, 166] width 39 height 8
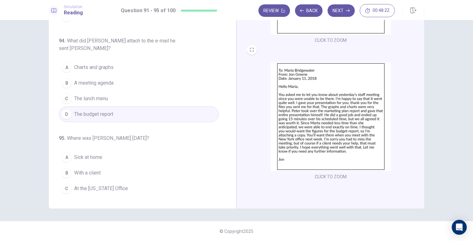
scroll to position [245, 0]
click at [100, 164] on button "B With a client" at bounding box center [139, 172] width 160 height 16
click at [336, 15] on button "Next" at bounding box center [340, 10] width 27 height 13
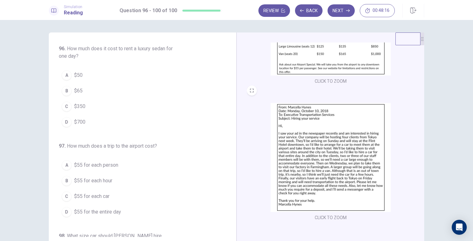
scroll to position [0, 0]
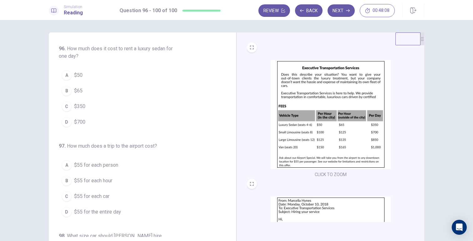
click at [79, 108] on span "$350" at bounding box center [79, 107] width 11 height 8
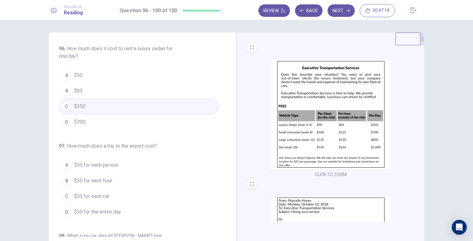
click at [135, 169] on button "A $55 for each person" at bounding box center [139, 166] width 160 height 16
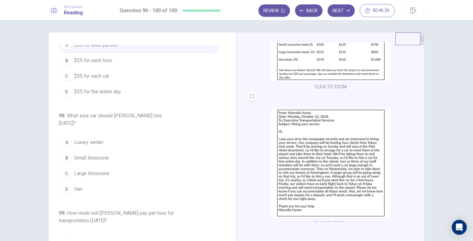
scroll to position [93, 0]
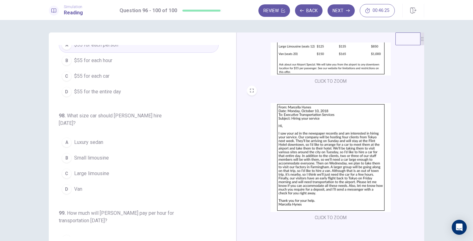
click at [89, 184] on button "D Van" at bounding box center [139, 190] width 160 height 16
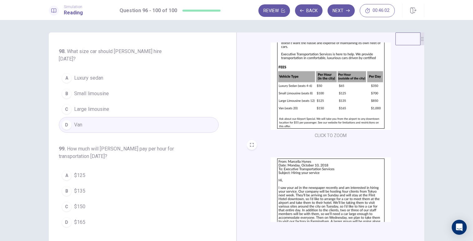
scroll to position [38, 0]
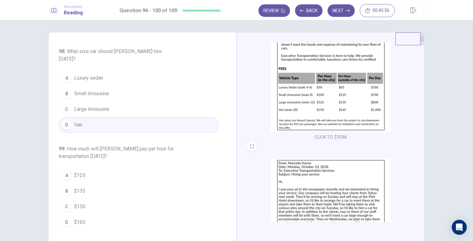
click at [97, 215] on button "D $165" at bounding box center [139, 223] width 160 height 16
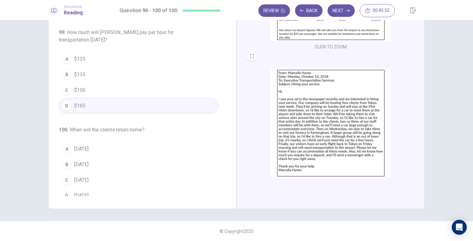
scroll to position [93, 0]
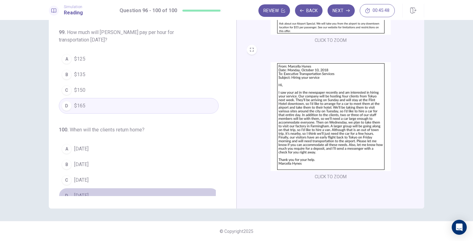
click at [102, 188] on button "D [DATE]" at bounding box center [139, 196] width 160 height 16
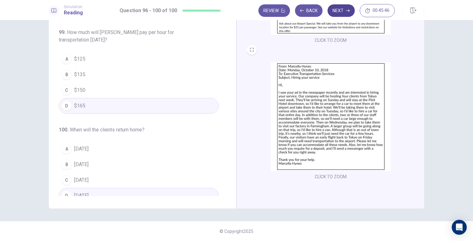
click at [338, 14] on button "Next" at bounding box center [340, 10] width 27 height 13
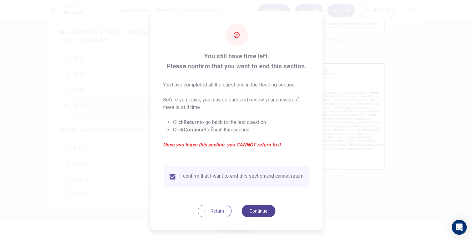
click at [260, 212] on button "Continue" at bounding box center [258, 211] width 34 height 13
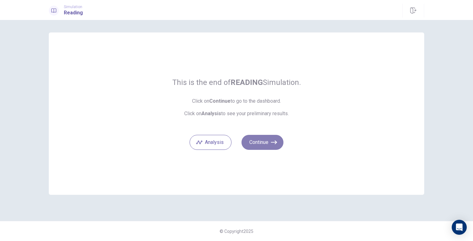
click at [259, 144] on button "Continue" at bounding box center [262, 142] width 42 height 15
